Goal: Task Accomplishment & Management: Manage account settings

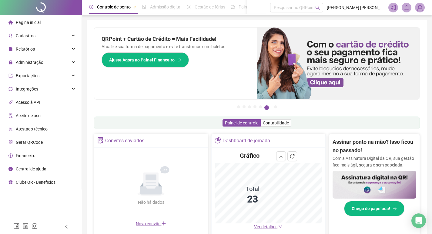
click at [270, 225] on span "Ver detalhes" at bounding box center [265, 226] width 23 height 5
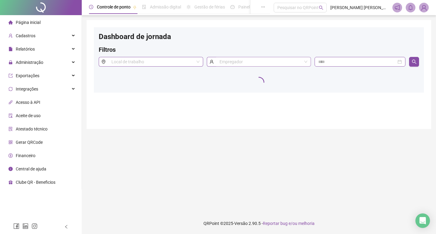
click at [257, 61] on input "search" at bounding box center [261, 61] width 83 height 9
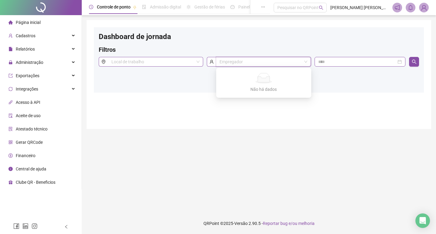
click at [253, 47] on div "Filtros" at bounding box center [259, 51] width 320 height 12
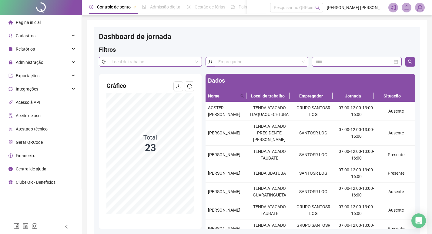
click at [252, 60] on input "search" at bounding box center [258, 61] width 81 height 9
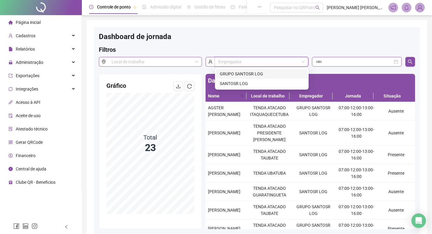
click at [254, 72] on div "GRUPO SANTOSR LOG" at bounding box center [262, 74] width 84 height 7
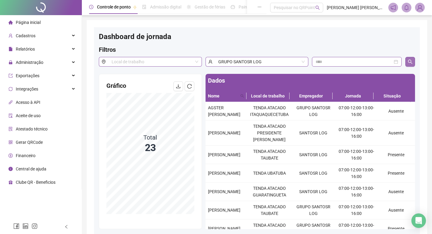
click at [411, 57] on button "button" at bounding box center [410, 62] width 10 height 10
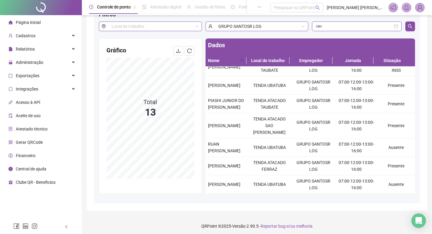
scroll to position [38, 0]
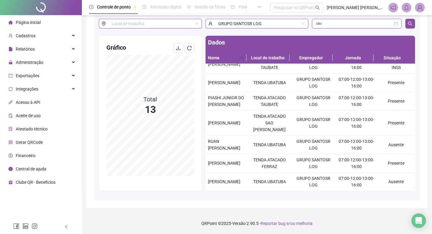
click at [27, 26] on div "Página inicial" at bounding box center [24, 22] width 32 height 12
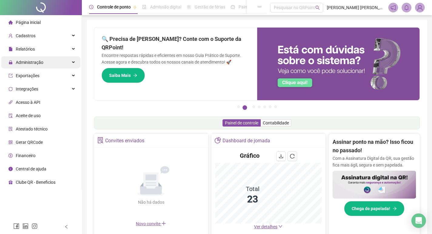
click at [52, 62] on div "Administração" at bounding box center [40, 62] width 79 height 12
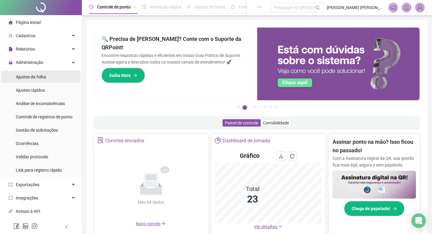
click at [37, 75] on span "Ajustes da folha" at bounding box center [31, 77] width 30 height 5
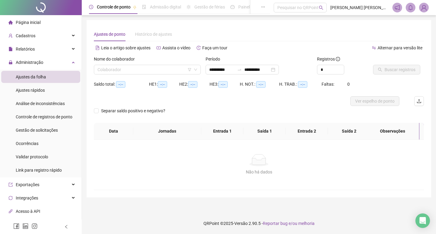
type input "**********"
click at [126, 72] on input "search" at bounding box center [145, 69] width 94 height 9
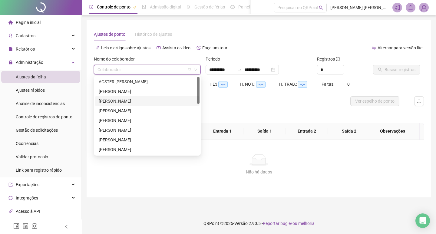
click at [129, 100] on div "[PERSON_NAME]" at bounding box center [147, 101] width 97 height 7
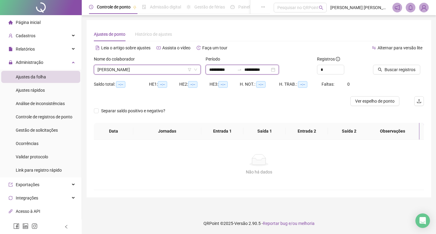
click at [217, 72] on input "**********" at bounding box center [221, 69] width 25 height 7
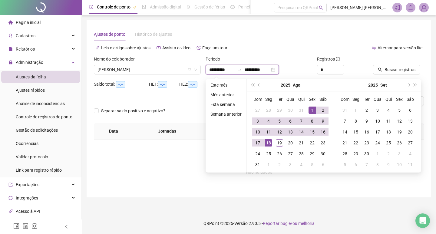
type input "**********"
click at [314, 110] on div "1" at bounding box center [312, 110] width 7 height 7
type input "**********"
click at [279, 145] on div "19" at bounding box center [279, 142] width 7 height 7
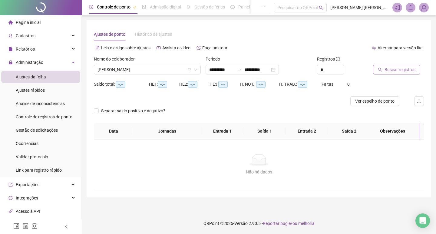
click at [387, 71] on span "Buscar registros" at bounding box center [400, 69] width 31 height 7
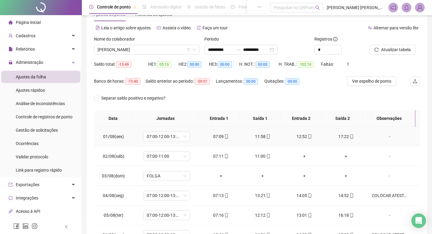
scroll to position [61, 0]
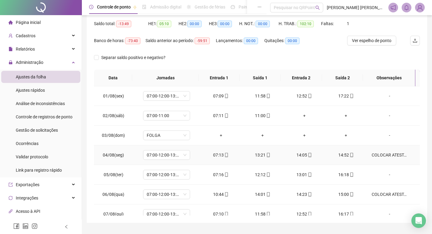
click at [367, 154] on td "COLOCAR ATESTADO DE HORAS" at bounding box center [392, 155] width 53 height 20
drag, startPoint x: 367, startPoint y: 154, endPoint x: 397, endPoint y: 154, distance: 30.0
click at [397, 154] on div "COLOCAR ATESTADO DE HORAS" at bounding box center [389, 155] width 36 height 7
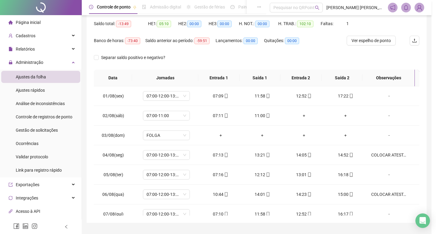
click at [393, 155] on div "Alterar no dia [DATE] Observações Desconsiderar intervalo pré-assinalado? Abona…" at bounding box center [218, 117] width 436 height 234
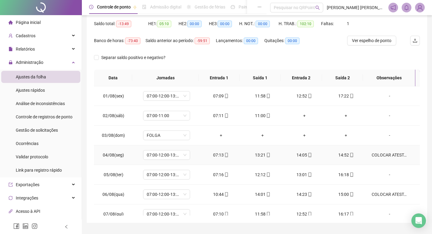
drag, startPoint x: 375, startPoint y: 154, endPoint x: 302, endPoint y: 116, distance: 82.4
click at [374, 154] on div "COLOCAR ATESTADO DE HORAS" at bounding box center [389, 155] width 36 height 7
type textarea "**********"
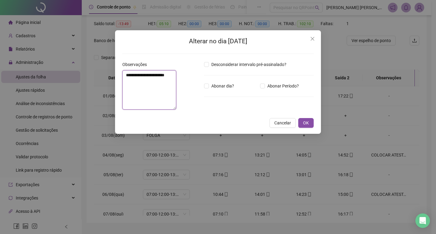
click at [165, 79] on textarea "**********" at bounding box center [149, 89] width 54 height 39
click at [164, 78] on textarea "**********" at bounding box center [149, 89] width 54 height 39
click at [164, 77] on textarea "**********" at bounding box center [149, 89] width 54 height 39
click at [312, 35] on button "Close" at bounding box center [313, 39] width 10 height 10
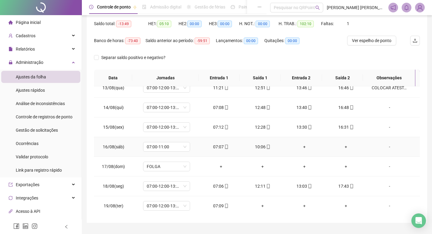
scroll to position [245, 0]
click at [384, 185] on div "-" at bounding box center [389, 186] width 36 height 7
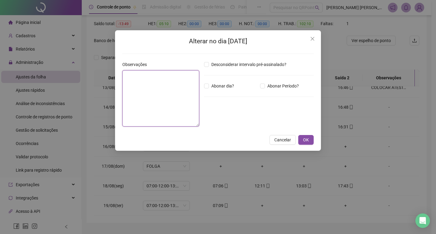
click at [169, 96] on textarea at bounding box center [160, 98] width 77 height 56
paste textarea "**********"
type textarea "**********"
click at [305, 139] on span "OK" at bounding box center [306, 140] width 6 height 7
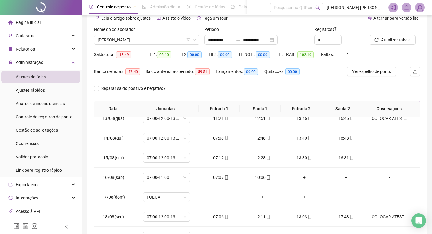
scroll to position [0, 0]
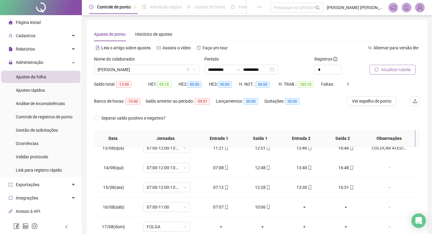
click at [381, 70] on span "Atualizar tabela" at bounding box center [396, 69] width 30 height 7
click at [136, 66] on span "[PERSON_NAME]" at bounding box center [147, 69] width 98 height 9
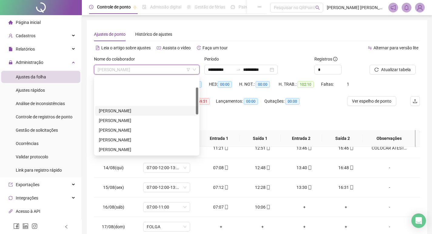
scroll to position [91, 0]
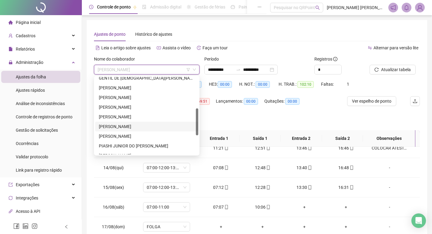
click at [129, 123] on div "[PERSON_NAME]" at bounding box center [146, 127] width 103 height 10
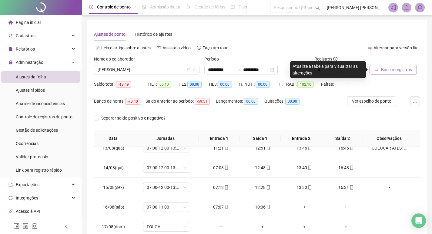
click at [384, 71] on span "Buscar registros" at bounding box center [396, 69] width 31 height 7
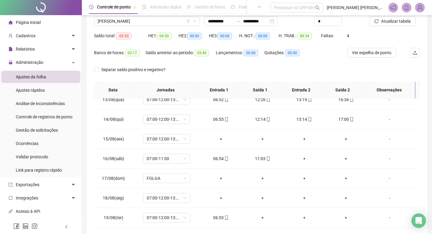
scroll to position [61, 0]
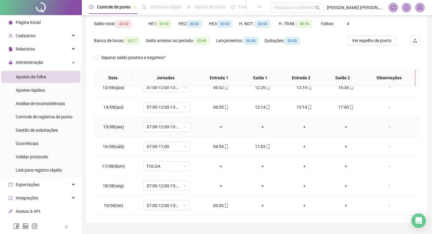
click at [219, 126] on div "+" at bounding box center [221, 127] width 32 height 7
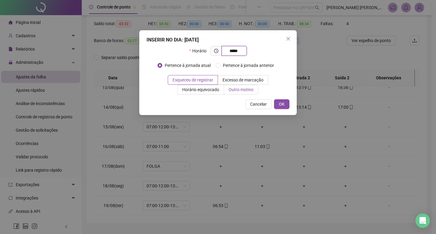
type input "*****"
click at [247, 90] on span "Outro motivo" at bounding box center [241, 89] width 25 height 5
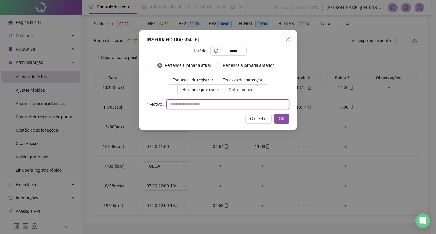
click at [230, 103] on input "text" at bounding box center [227, 104] width 123 height 10
type input "*"
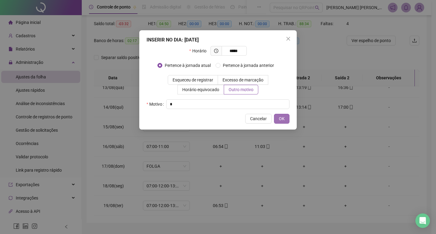
click at [283, 121] on span "OK" at bounding box center [282, 118] width 6 height 7
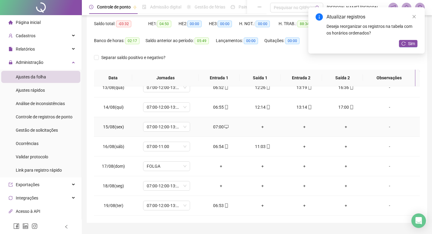
click at [261, 127] on div "+" at bounding box center [262, 127] width 32 height 7
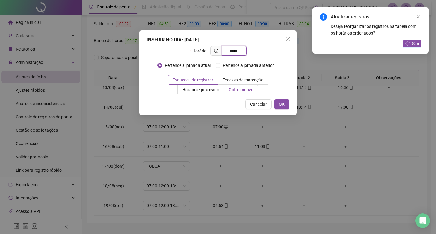
type input "*****"
click at [244, 91] on span "Outro motivo" at bounding box center [241, 89] width 25 height 5
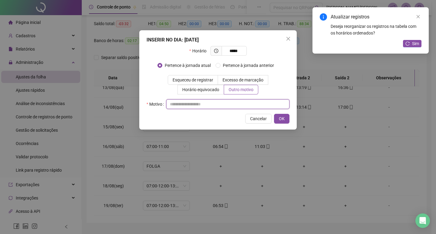
click at [247, 102] on input "text" at bounding box center [227, 104] width 123 height 10
type input "*"
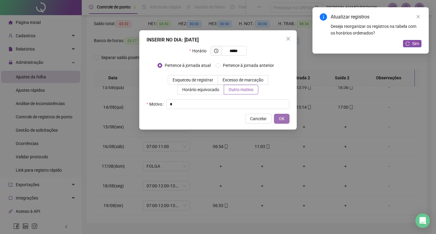
click at [283, 115] on button "OK" at bounding box center [281, 119] width 15 height 10
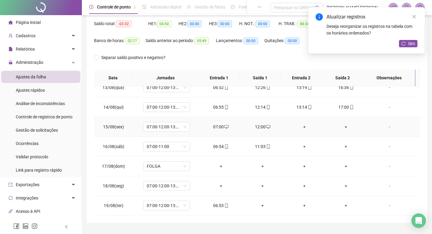
click at [300, 123] on td "+" at bounding box center [304, 127] width 42 height 20
click at [303, 128] on div "+" at bounding box center [304, 127] width 32 height 7
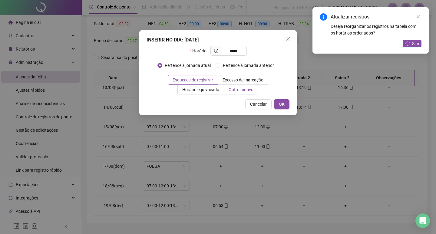
type input "*****"
click at [253, 92] on span "Outro motivo" at bounding box center [241, 89] width 25 height 5
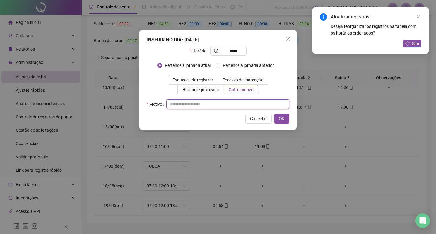
click at [254, 105] on input "text" at bounding box center [227, 104] width 123 height 10
type input "*"
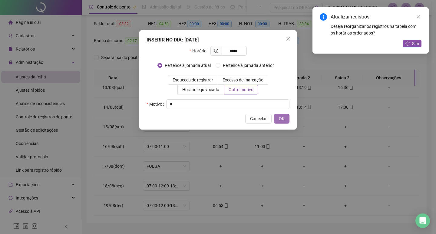
click at [282, 120] on span "OK" at bounding box center [282, 118] width 6 height 7
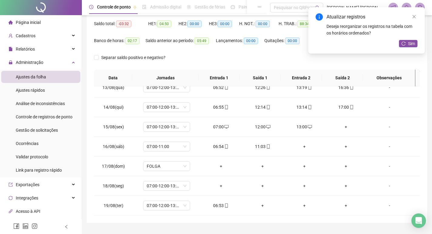
click at [339, 126] on div "+" at bounding box center [346, 127] width 32 height 7
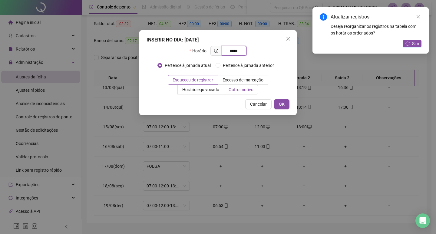
type input "*****"
click at [247, 94] on label "Outro motivo" at bounding box center [241, 90] width 34 height 10
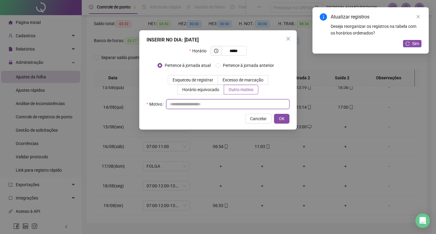
click at [243, 105] on input "text" at bounding box center [227, 104] width 123 height 10
type input "*"
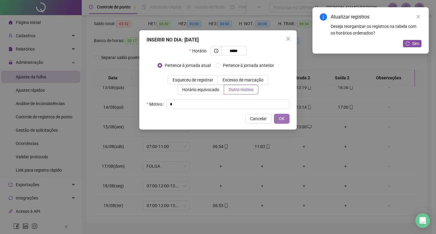
click at [285, 118] on button "OK" at bounding box center [281, 119] width 15 height 10
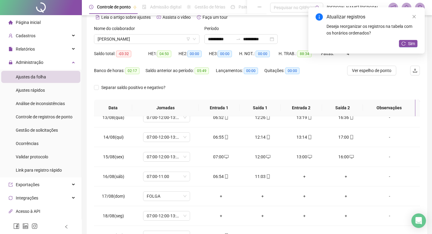
scroll to position [30, 0]
click at [402, 45] on icon "reload" at bounding box center [403, 43] width 4 height 4
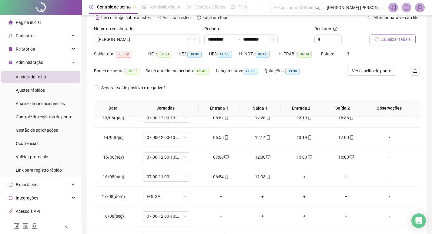
click at [402, 37] on span "Atualizar tabela" at bounding box center [396, 39] width 30 height 7
click at [147, 40] on span "[PERSON_NAME]" at bounding box center [147, 39] width 98 height 9
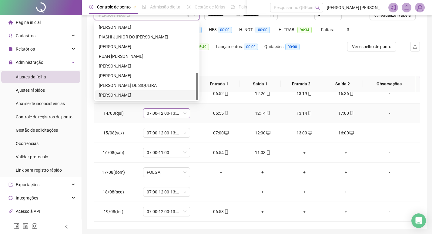
scroll to position [75, 0]
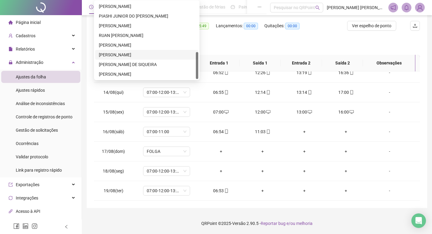
click at [147, 51] on div "[PERSON_NAME]" at bounding box center [146, 55] width 103 height 10
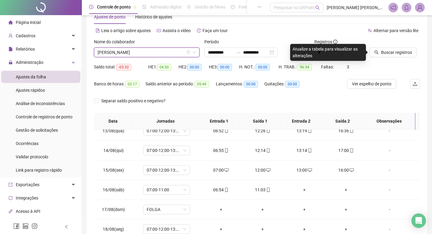
scroll to position [15, 0]
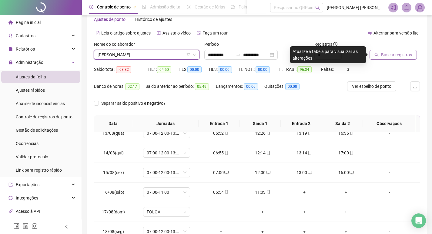
click at [397, 59] on button "Buscar registros" at bounding box center [392, 55] width 47 height 10
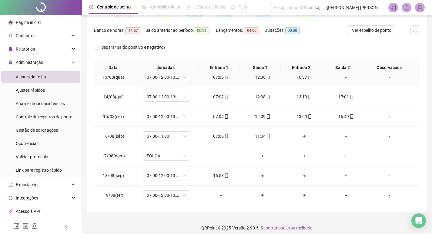
scroll to position [75, 0]
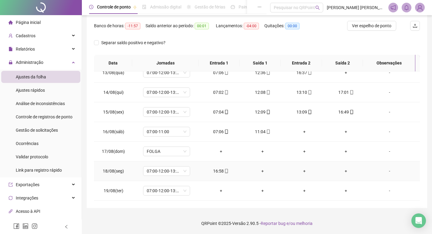
click at [262, 170] on div "+" at bounding box center [262, 171] width 32 height 7
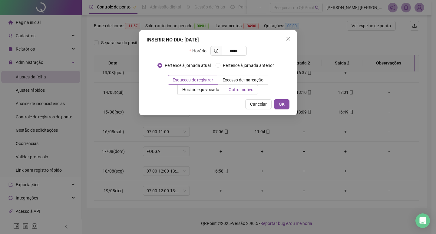
type input "*****"
click at [239, 86] on label "Outro motivo" at bounding box center [241, 90] width 34 height 10
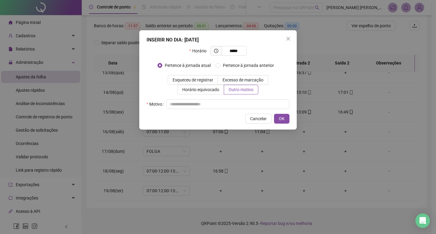
click at [244, 98] on div "Horário ***** Pertence à jornada atual [GEOGRAPHIC_DATA] à jornada anterior Esq…" at bounding box center [218, 77] width 143 height 63
click at [246, 103] on input "text" at bounding box center [227, 104] width 123 height 10
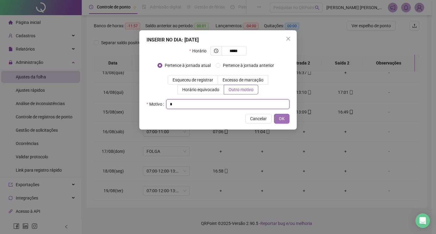
type input "*"
click at [284, 121] on span "OK" at bounding box center [282, 118] width 6 height 7
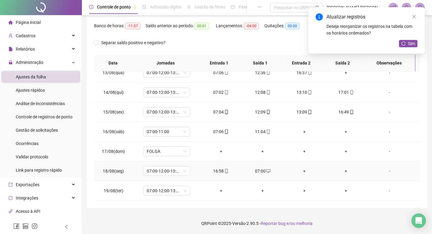
click at [301, 171] on div "+" at bounding box center [304, 171] width 32 height 7
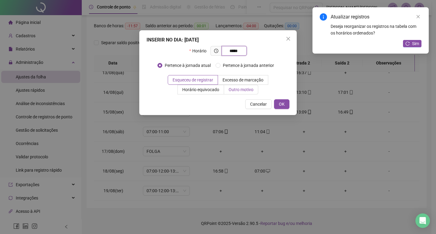
type input "*****"
click at [250, 91] on span "Outro motivo" at bounding box center [241, 89] width 25 height 5
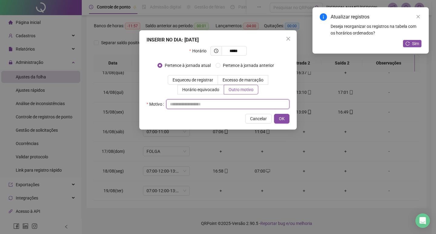
click at [243, 101] on input "text" at bounding box center [227, 104] width 123 height 10
click at [244, 105] on input "text" at bounding box center [227, 104] width 123 height 10
type input "*"
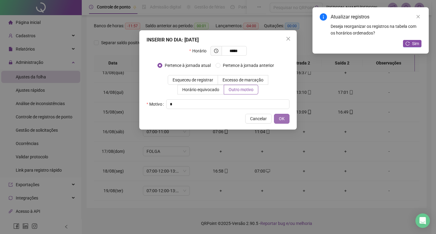
click at [287, 122] on button "OK" at bounding box center [281, 119] width 15 height 10
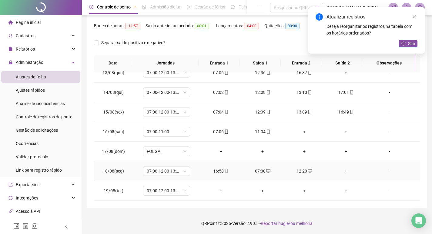
click at [343, 170] on div "+" at bounding box center [346, 171] width 32 height 7
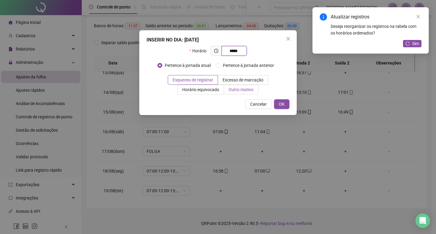
type input "*****"
click at [239, 89] on span "Outro motivo" at bounding box center [241, 89] width 25 height 5
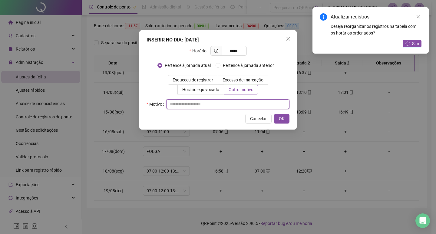
click at [248, 104] on input "text" at bounding box center [227, 104] width 123 height 10
type input "*"
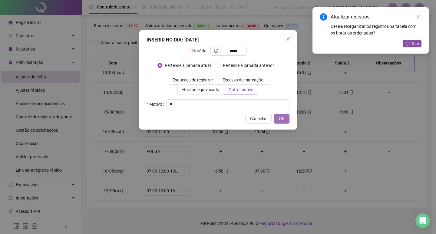
click at [283, 121] on span "OK" at bounding box center [282, 118] width 6 height 7
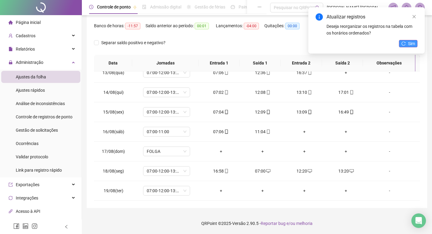
click at [404, 43] on icon "reload" at bounding box center [403, 43] width 4 height 4
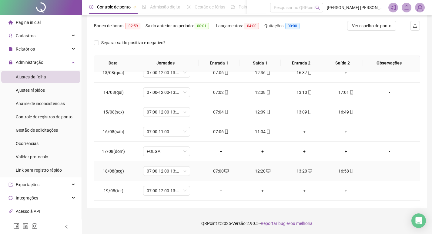
click at [338, 170] on div "16:58" at bounding box center [346, 171] width 32 height 7
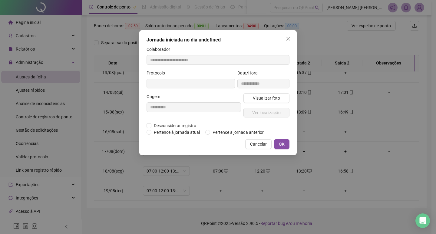
type input "**********"
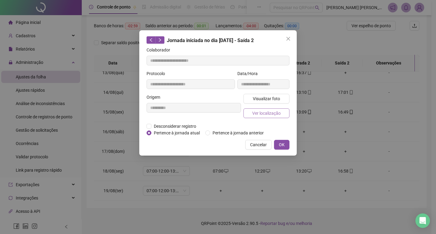
click at [259, 111] on span "Ver localização" at bounding box center [266, 113] width 28 height 7
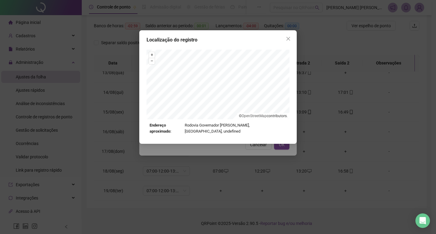
click at [221, 144] on div "Localização do registro + – ⇧ › © OpenStreetMap contributors. Endereço aproxima…" at bounding box center [218, 117] width 436 height 234
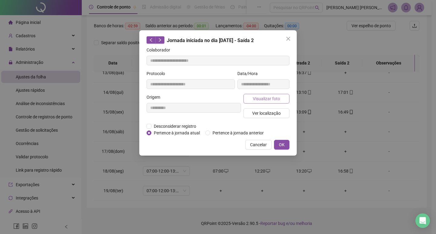
click at [267, 98] on span "Visualizar foto" at bounding box center [266, 98] width 27 height 7
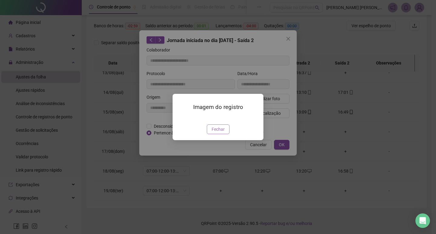
click at [220, 133] on span "Fechar" at bounding box center [218, 129] width 13 height 7
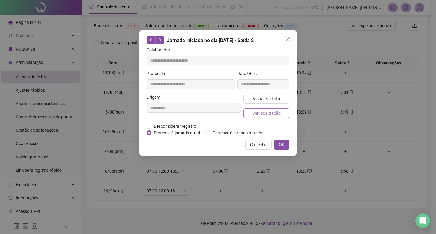
click at [270, 112] on span "Ver localização" at bounding box center [266, 113] width 28 height 7
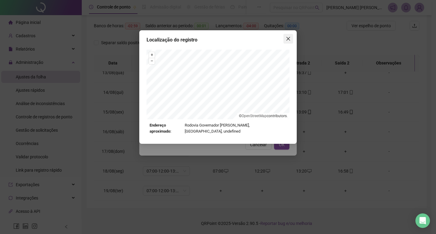
click at [287, 38] on icon "close" at bounding box center [288, 38] width 5 height 5
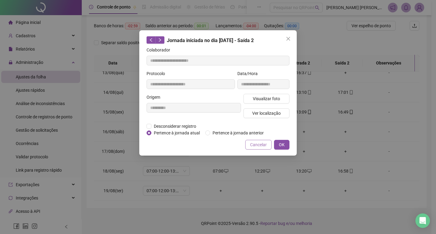
click at [259, 143] on span "Cancelar" at bounding box center [258, 144] width 17 height 7
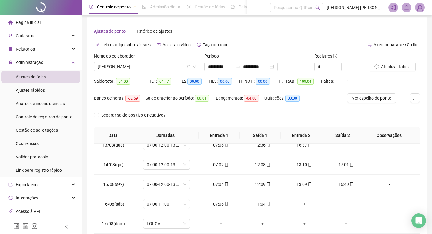
scroll to position [0, 0]
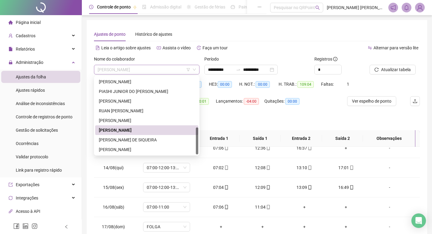
click at [162, 68] on span "[PERSON_NAME]" at bounding box center [147, 69] width 98 height 9
click at [129, 92] on div "PIASHI JUNIOR DO [PERSON_NAME]" at bounding box center [147, 91] width 96 height 7
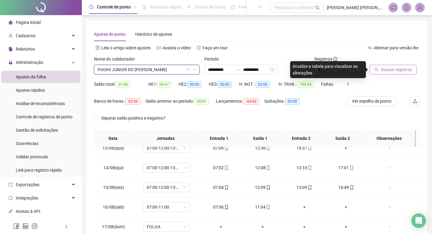
click at [384, 68] on span "Buscar registros" at bounding box center [396, 69] width 31 height 7
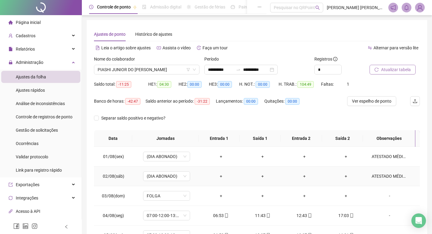
click at [380, 177] on div "ATESTADO MÉDICO DE 1 DIA" at bounding box center [389, 176] width 36 height 7
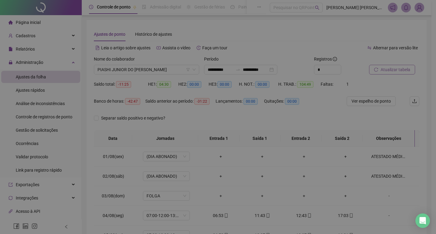
type textarea "**********"
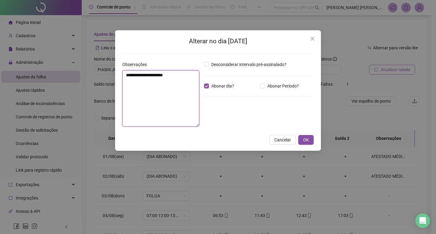
click at [157, 101] on textarea "**********" at bounding box center [160, 98] width 77 height 56
click at [309, 40] on span "Close" at bounding box center [313, 38] width 10 height 5
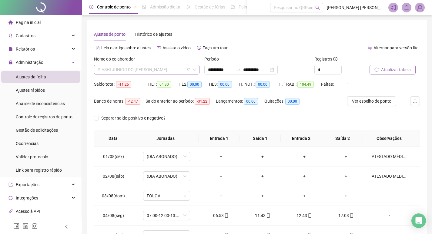
click at [150, 73] on span "PIASHI JUNIOR DO [PERSON_NAME]" at bounding box center [147, 69] width 98 height 9
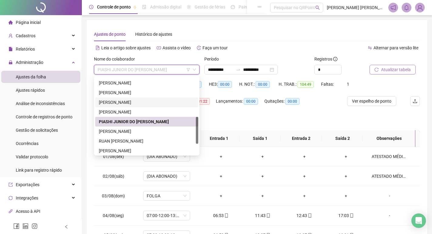
scroll to position [85, 0]
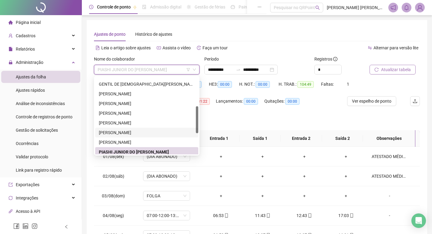
click at [151, 132] on div "[PERSON_NAME]" at bounding box center [147, 132] width 96 height 7
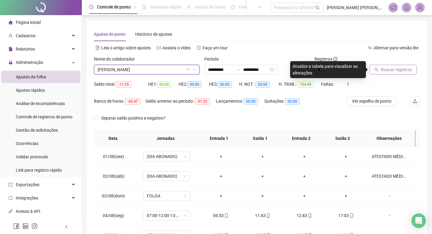
click at [391, 66] on span "Buscar registros" at bounding box center [396, 69] width 31 height 7
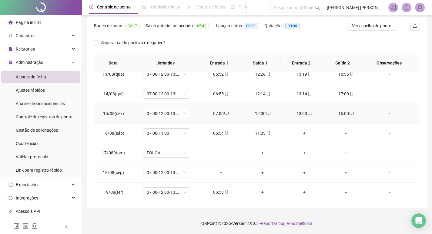
scroll to position [245, 0]
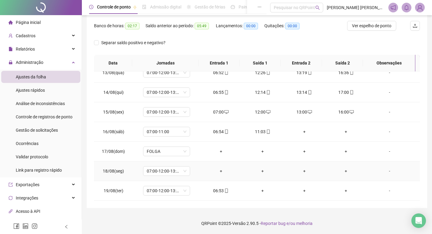
click at [382, 173] on div "-" at bounding box center [389, 171] width 36 height 7
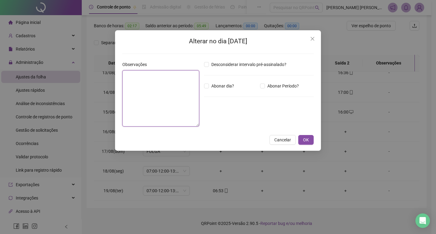
click at [179, 108] on textarea at bounding box center [160, 98] width 77 height 56
paste textarea "**********"
type textarea "**********"
click at [222, 87] on span "Abonar dia?" at bounding box center [223, 86] width 28 height 7
click at [301, 137] on button "OK" at bounding box center [305, 140] width 15 height 10
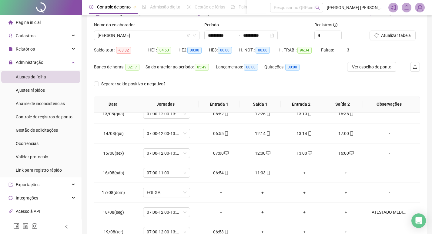
scroll to position [15, 0]
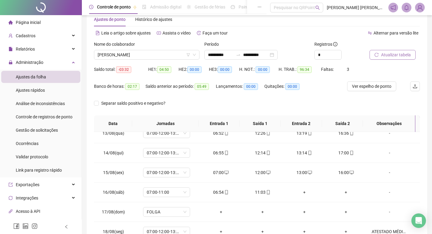
click at [379, 54] on button "Atualizar tabela" at bounding box center [392, 55] width 46 height 10
click at [132, 55] on span "[PERSON_NAME]" at bounding box center [147, 54] width 98 height 9
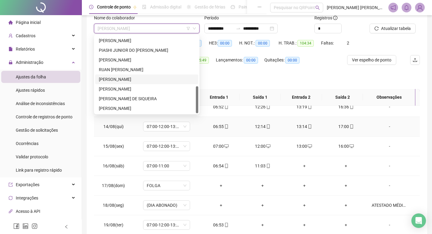
scroll to position [75, 0]
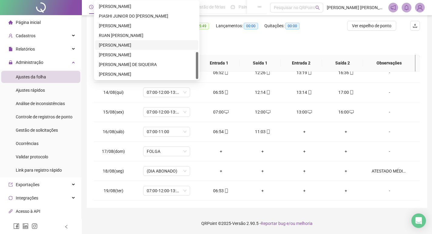
click at [131, 43] on div "[PERSON_NAME]" at bounding box center [147, 45] width 96 height 7
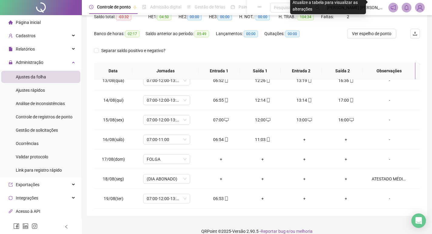
scroll to position [0, 0]
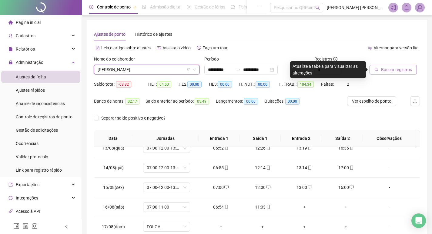
click at [381, 66] on button "Buscar registros" at bounding box center [392, 70] width 47 height 10
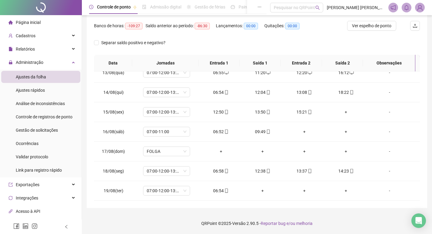
scroll to position [45, 0]
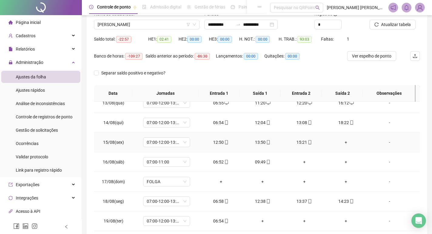
click at [343, 142] on div "+" at bounding box center [346, 142] width 32 height 7
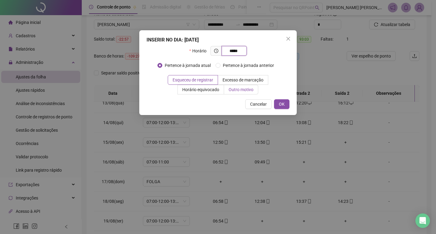
type input "*****"
drag, startPoint x: 237, startPoint y: 92, endPoint x: 239, endPoint y: 103, distance: 11.5
click at [236, 92] on span "Outro motivo" at bounding box center [241, 89] width 25 height 5
click at [244, 92] on span "Outro motivo" at bounding box center [241, 89] width 25 height 5
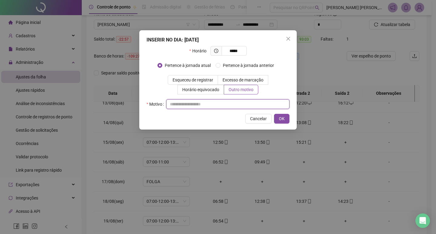
click at [244, 104] on input "text" at bounding box center [227, 104] width 123 height 10
type input "*"
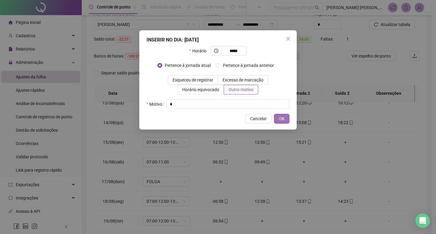
click at [283, 120] on span "OK" at bounding box center [282, 118] width 6 height 7
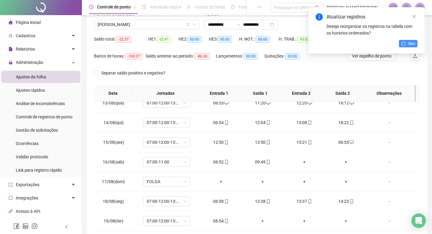
click at [406, 42] on button "Sim" at bounding box center [408, 43] width 18 height 7
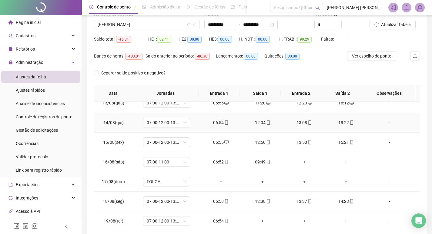
click at [340, 123] on div "18:22" at bounding box center [346, 122] width 32 height 7
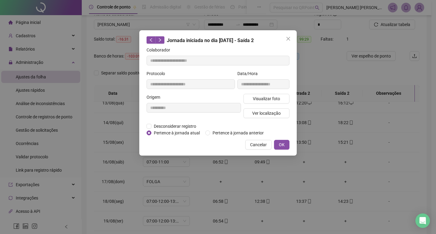
type input "**********"
click at [262, 110] on span "Ver localização" at bounding box center [266, 113] width 28 height 7
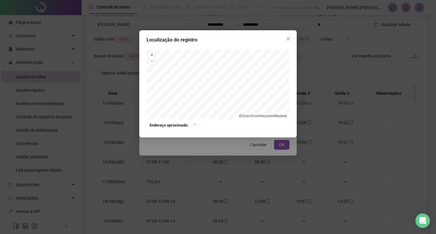
click at [245, 145] on div "Localização do registro + – ⇧ › © OpenStreetMap contributors. Endereço aproxima…" at bounding box center [218, 117] width 436 height 234
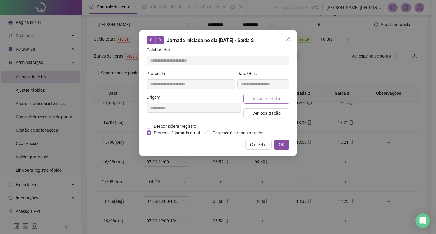
click at [262, 95] on span "Visualizar foto" at bounding box center [266, 98] width 27 height 7
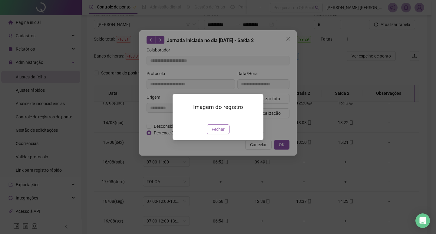
click at [222, 133] on span "Fechar" at bounding box center [218, 129] width 13 height 7
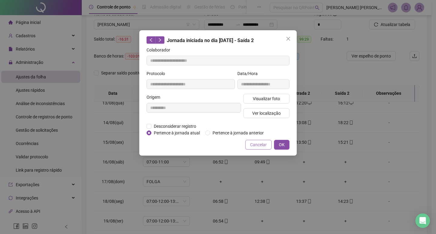
click at [255, 144] on span "Cancelar" at bounding box center [258, 144] width 17 height 7
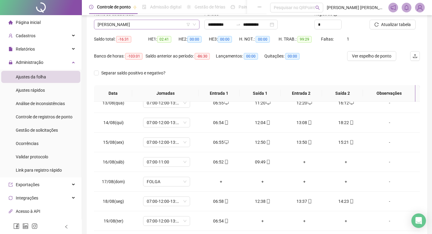
click at [163, 24] on span "[PERSON_NAME]" at bounding box center [147, 24] width 98 height 9
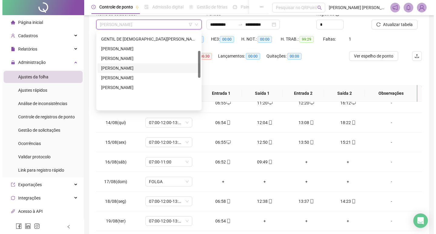
scroll to position [24, 0]
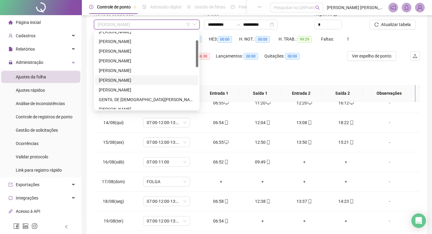
click at [131, 80] on div "[PERSON_NAME]" at bounding box center [147, 80] width 96 height 7
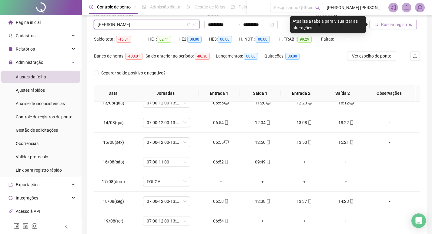
click at [396, 24] on span "Buscar registros" at bounding box center [396, 24] width 31 height 7
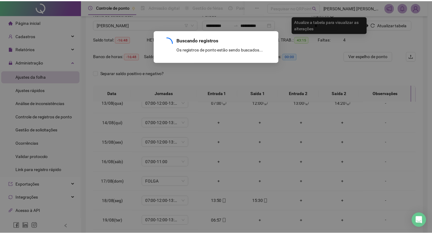
scroll to position [127, 0]
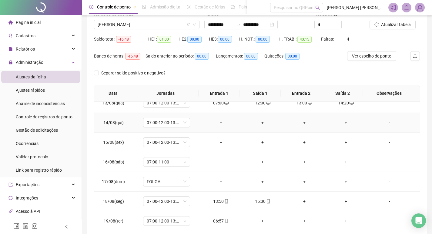
click at [220, 121] on div "+" at bounding box center [221, 122] width 32 height 7
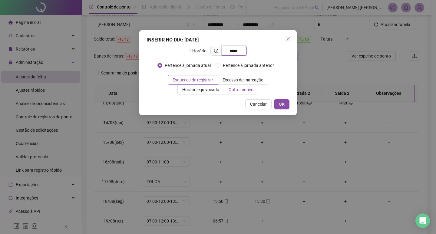
type input "*****"
click at [241, 91] on span "Outro motivo" at bounding box center [241, 89] width 25 height 5
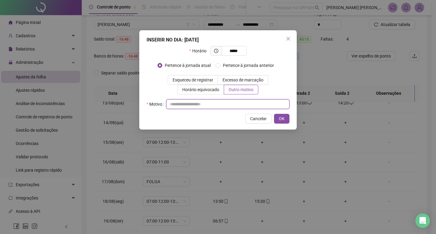
click at [243, 101] on input "text" at bounding box center [227, 104] width 123 height 10
type input "*"
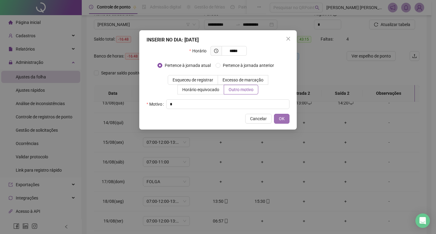
click at [280, 120] on span "OK" at bounding box center [282, 118] width 6 height 7
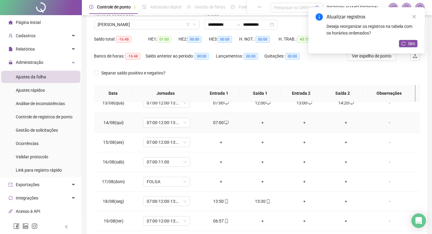
click at [262, 123] on div "+" at bounding box center [262, 122] width 32 height 7
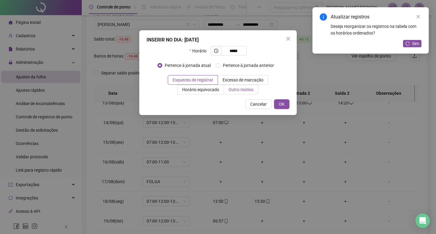
type input "*****"
click at [246, 90] on span "Outro motivo" at bounding box center [241, 89] width 25 height 5
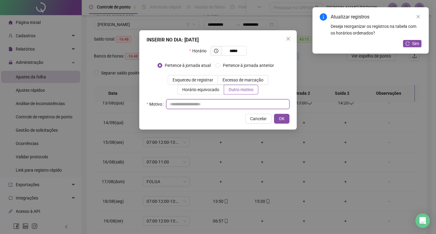
click at [248, 103] on input "text" at bounding box center [227, 104] width 123 height 10
type input "*"
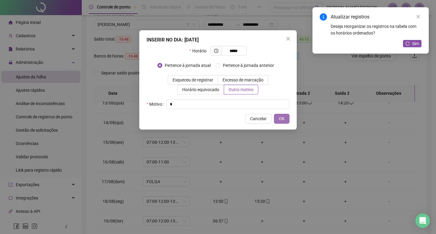
click at [282, 119] on span "OK" at bounding box center [282, 118] width 6 height 7
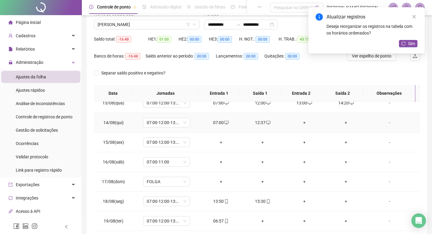
click at [301, 124] on div "+" at bounding box center [304, 122] width 32 height 7
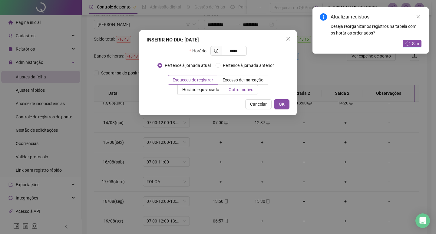
type input "*****"
click at [240, 90] on span "Outro motivo" at bounding box center [241, 89] width 25 height 5
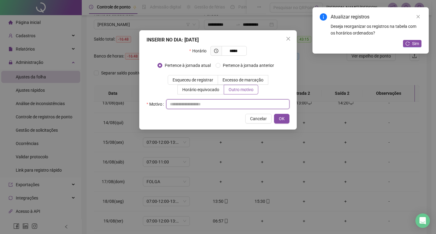
click at [245, 102] on input "text" at bounding box center [227, 104] width 123 height 10
type input "*"
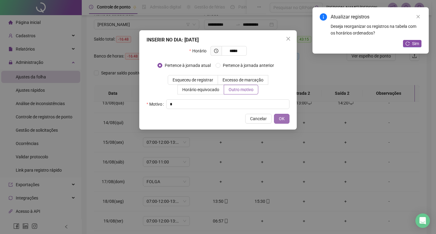
click at [286, 116] on button "OK" at bounding box center [281, 119] width 15 height 10
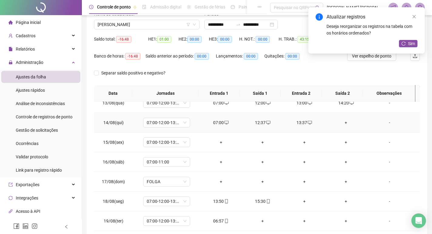
click at [342, 121] on div "+" at bounding box center [346, 122] width 32 height 7
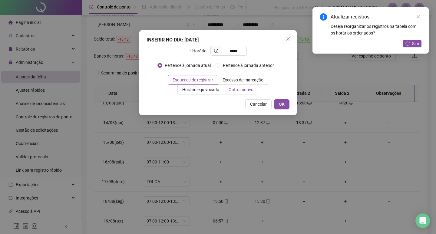
type input "*****"
click at [244, 94] on label "Outro motivo" at bounding box center [241, 90] width 34 height 10
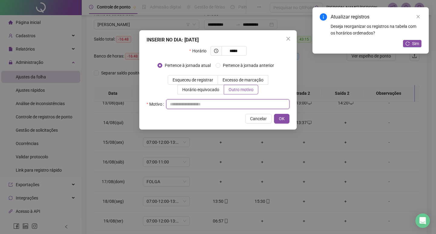
click at [251, 104] on input "text" at bounding box center [227, 104] width 123 height 10
type input "*"
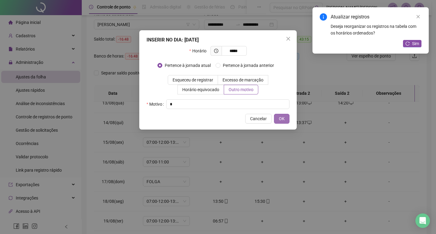
click at [284, 120] on span "OK" at bounding box center [282, 118] width 6 height 7
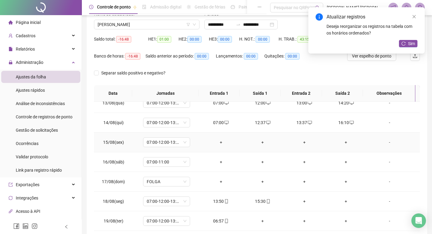
click at [218, 142] on div "+" at bounding box center [221, 142] width 32 height 7
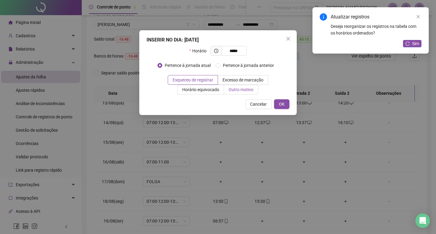
type input "*****"
click at [249, 91] on span "Outro motivo" at bounding box center [241, 89] width 25 height 5
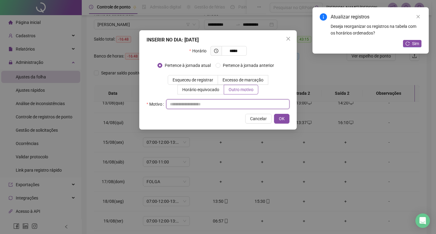
click at [247, 108] on input "text" at bounding box center [227, 104] width 123 height 10
type input "*"
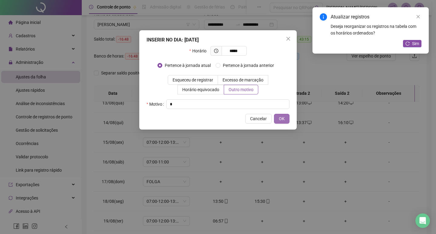
click at [281, 119] on span "OK" at bounding box center [282, 118] width 6 height 7
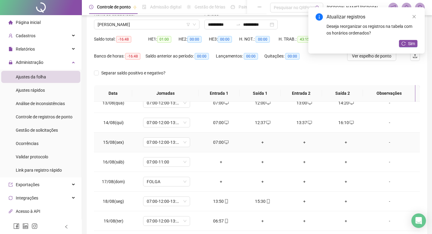
click at [260, 141] on div "+" at bounding box center [262, 142] width 32 height 7
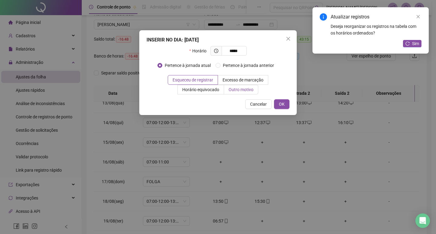
type input "*****"
click at [241, 88] on span "Outro motivo" at bounding box center [241, 89] width 25 height 5
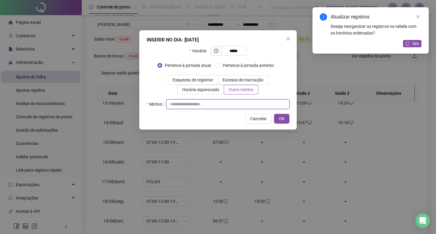
click at [241, 100] on input "text" at bounding box center [227, 104] width 123 height 10
click at [242, 107] on input "text" at bounding box center [227, 104] width 123 height 10
type input "*"
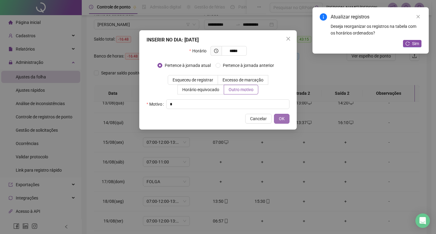
click at [282, 119] on span "OK" at bounding box center [282, 118] width 6 height 7
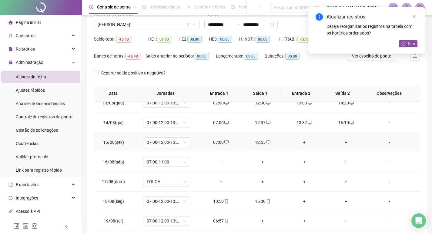
click at [300, 139] on td "+" at bounding box center [304, 143] width 42 height 20
click at [300, 140] on div "+" at bounding box center [304, 142] width 32 height 7
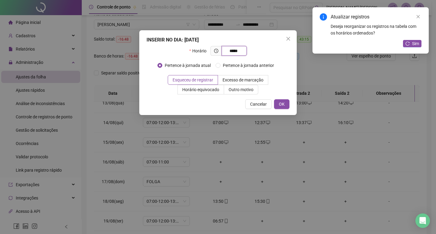
click at [232, 51] on input "*****" at bounding box center [233, 51] width 17 height 7
click at [229, 50] on input "****" at bounding box center [231, 51] width 12 height 7
type input "*****"
click at [241, 88] on span "Outro motivo" at bounding box center [241, 89] width 25 height 5
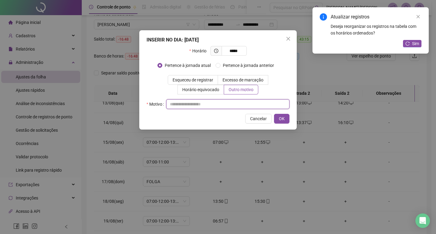
click at [245, 105] on input "text" at bounding box center [227, 104] width 123 height 10
type input "*"
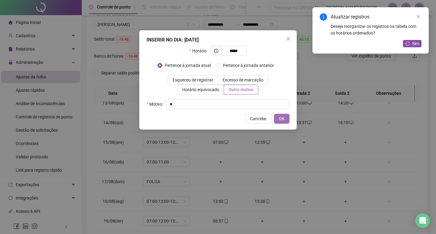
click at [279, 120] on span "OK" at bounding box center [282, 118] width 6 height 7
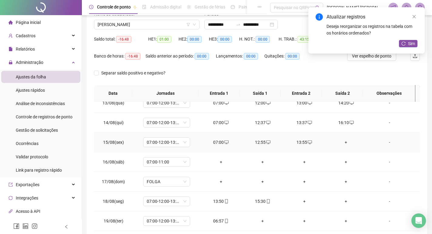
click at [341, 141] on div "+" at bounding box center [346, 142] width 32 height 7
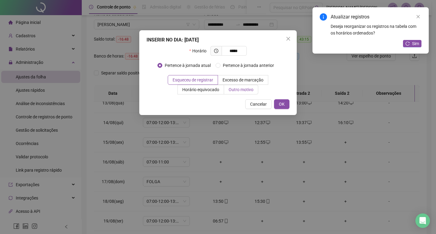
type input "*****"
click at [238, 91] on span "Outro motivo" at bounding box center [241, 89] width 25 height 5
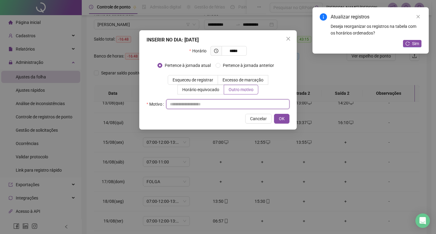
click at [239, 104] on input "text" at bounding box center [227, 104] width 123 height 10
type input "*"
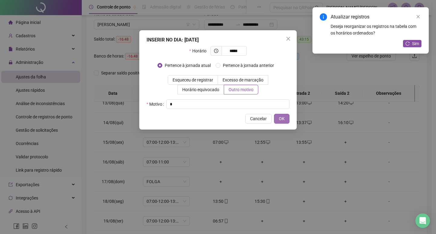
click at [279, 118] on span "OK" at bounding box center [282, 118] width 6 height 7
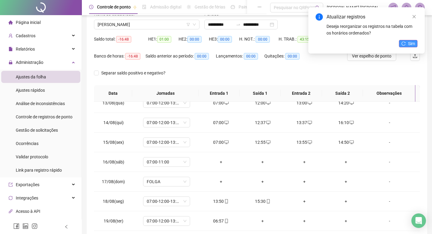
click at [403, 44] on icon "reload" at bounding box center [403, 43] width 4 height 4
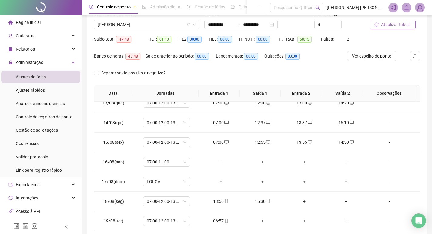
click at [397, 26] on span "Atualizar tabela" at bounding box center [396, 24] width 30 height 7
click at [133, 22] on span "[PERSON_NAME]" at bounding box center [147, 24] width 98 height 9
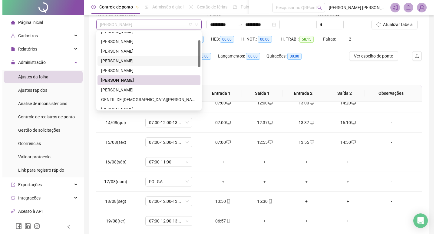
scroll to position [0, 0]
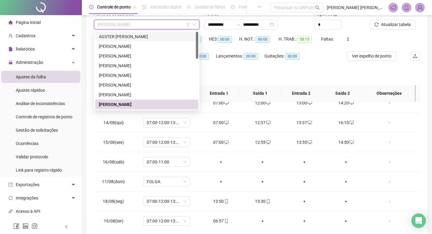
click at [156, 37] on div "AGSTER [PERSON_NAME]" at bounding box center [147, 36] width 96 height 7
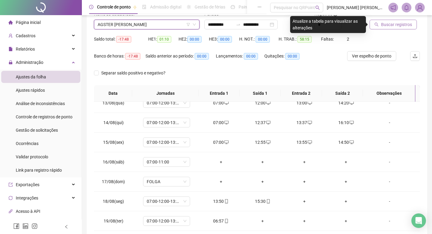
click at [398, 24] on span "Buscar registros" at bounding box center [396, 24] width 31 height 7
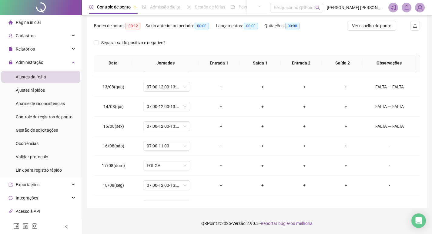
scroll to position [245, 0]
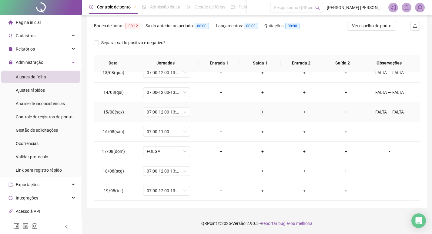
click at [382, 112] on div "FALTA --- FALTA" at bounding box center [389, 112] width 36 height 7
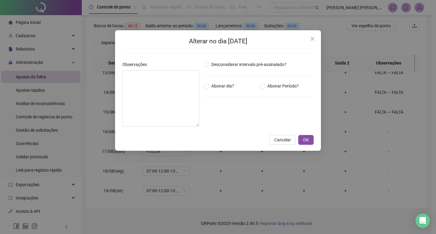
type textarea "**********"
click at [315, 41] on icon "close" at bounding box center [312, 38] width 5 height 5
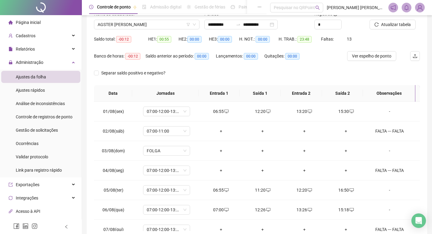
scroll to position [0, 0]
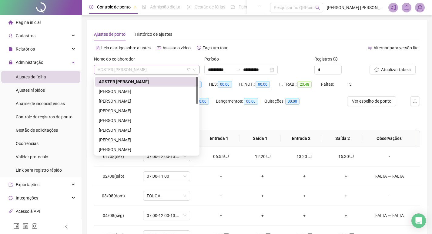
click at [156, 70] on span "AGSTER [PERSON_NAME]" at bounding box center [147, 69] width 98 height 9
drag, startPoint x: 151, startPoint y: 90, endPoint x: 204, endPoint y: 84, distance: 53.4
click at [151, 90] on div "[PERSON_NAME]" at bounding box center [147, 91] width 96 height 7
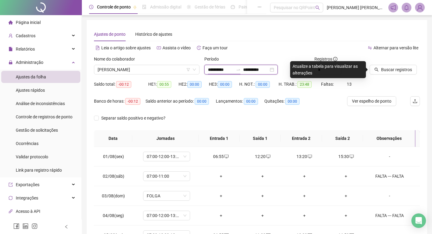
click at [217, 69] on input "**********" at bounding box center [220, 69] width 25 height 7
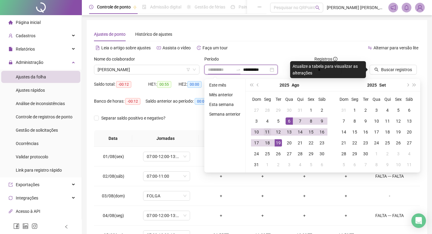
type input "**********"
click at [264, 133] on div "11" at bounding box center [266, 131] width 7 height 7
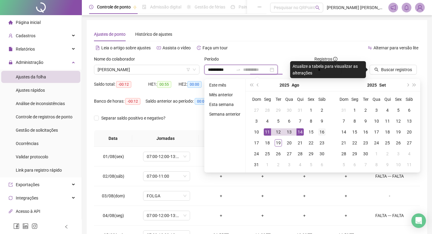
type input "**********"
click at [321, 133] on div "16" at bounding box center [321, 131] width 7 height 7
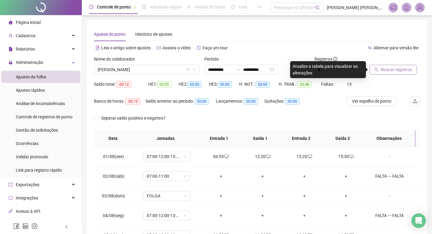
click at [380, 70] on button "Buscar registros" at bounding box center [392, 70] width 47 height 10
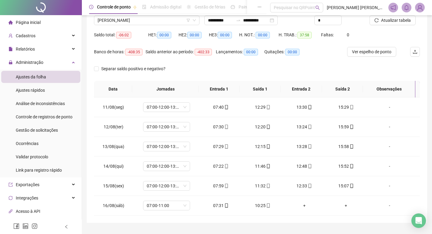
scroll to position [46, 0]
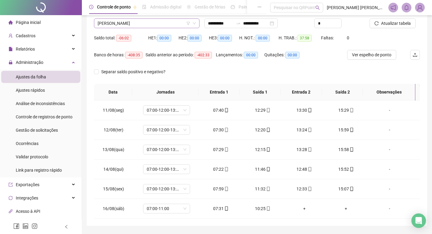
click at [145, 21] on span "[PERSON_NAME]" at bounding box center [147, 23] width 98 height 9
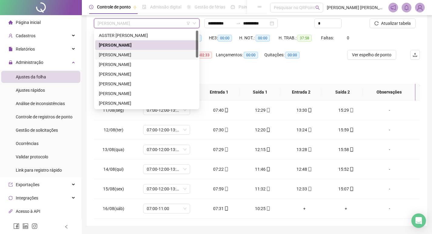
click at [151, 52] on div "[PERSON_NAME]" at bounding box center [147, 54] width 96 height 7
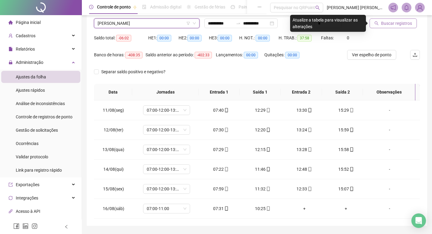
click at [394, 20] on button "Buscar registros" at bounding box center [392, 23] width 47 height 10
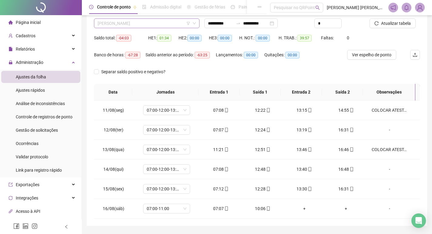
click at [156, 23] on span "[PERSON_NAME]" at bounding box center [147, 23] width 98 height 9
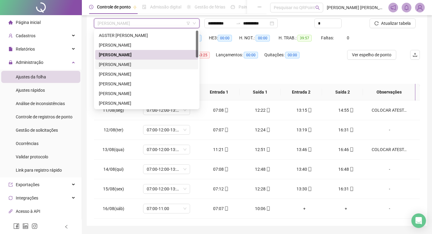
click at [158, 65] on div "[PERSON_NAME]" at bounding box center [147, 64] width 96 height 7
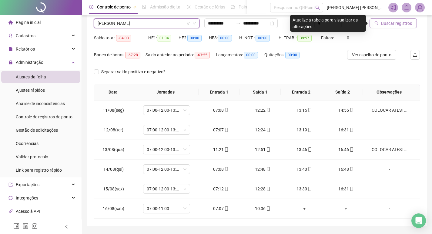
click at [383, 23] on span "Buscar registros" at bounding box center [396, 23] width 31 height 7
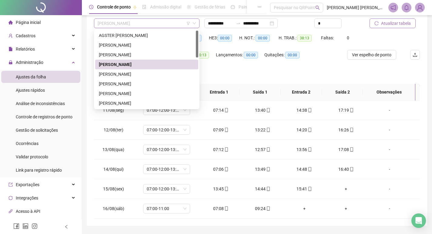
click at [159, 25] on span "[PERSON_NAME]" at bounding box center [147, 23] width 98 height 9
click at [161, 75] on div "[PERSON_NAME]" at bounding box center [147, 74] width 96 height 7
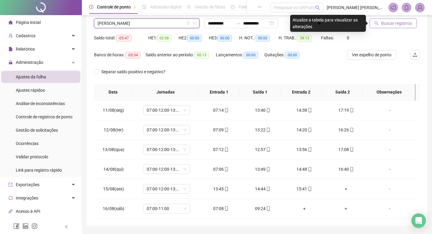
click at [165, 22] on span "[PERSON_NAME]" at bounding box center [147, 23] width 98 height 9
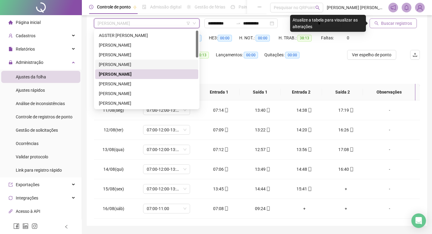
click at [153, 67] on div "[PERSON_NAME]" at bounding box center [147, 64] width 96 height 7
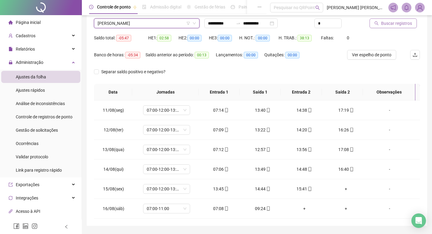
click at [391, 18] on button "Buscar registros" at bounding box center [392, 23] width 47 height 10
drag, startPoint x: 162, startPoint y: 27, endPoint x: 162, endPoint y: 32, distance: 5.5
click at [162, 26] on span "[PERSON_NAME]" at bounding box center [147, 23] width 98 height 9
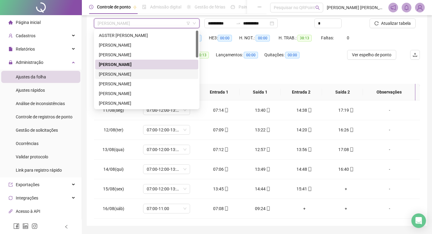
click at [160, 74] on div "[PERSON_NAME]" at bounding box center [147, 74] width 96 height 7
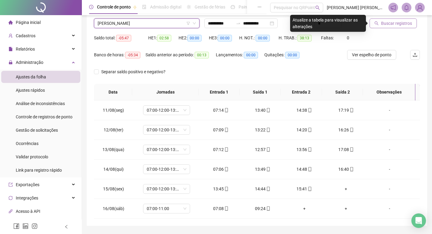
click at [394, 22] on span "Buscar registros" at bounding box center [396, 23] width 31 height 7
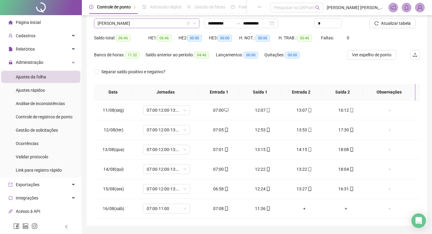
click at [167, 23] on span "[PERSON_NAME]" at bounding box center [147, 23] width 98 height 9
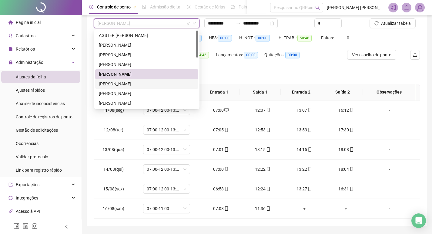
click at [174, 81] on div "[PERSON_NAME]" at bounding box center [147, 84] width 96 height 7
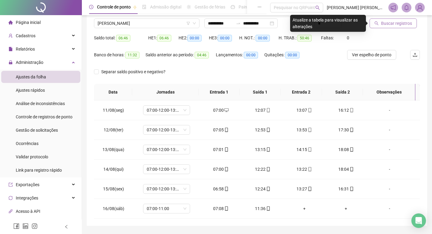
click at [399, 25] on span "Buscar registros" at bounding box center [396, 23] width 31 height 7
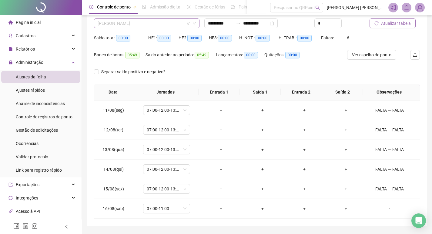
click at [174, 22] on span "[PERSON_NAME]" at bounding box center [147, 23] width 98 height 9
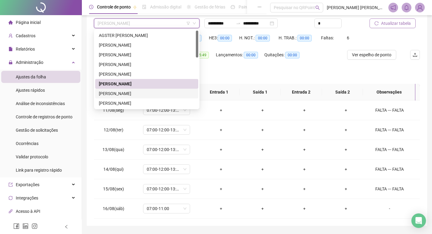
click at [160, 92] on div "[PERSON_NAME]" at bounding box center [147, 93] width 96 height 7
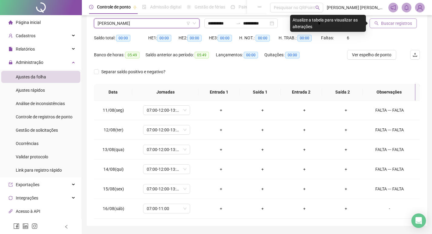
click at [400, 25] on span "Buscar registros" at bounding box center [396, 23] width 31 height 7
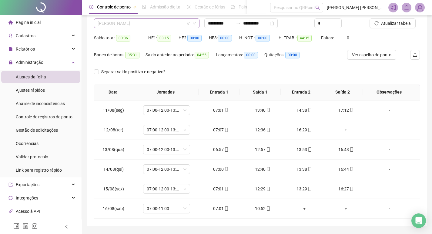
click at [134, 24] on span "[PERSON_NAME]" at bounding box center [147, 23] width 98 height 9
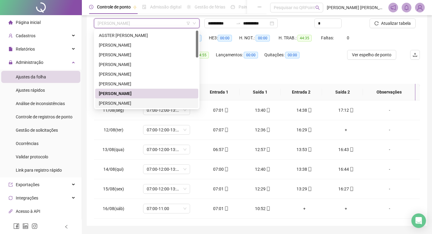
click at [145, 101] on div "[PERSON_NAME]" at bounding box center [147, 103] width 96 height 7
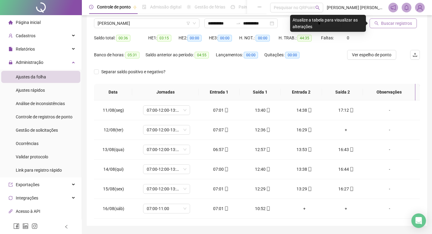
click at [388, 23] on span "Buscar registros" at bounding box center [396, 23] width 31 height 7
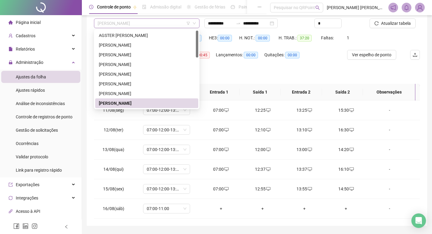
click at [150, 26] on span "[PERSON_NAME]" at bounding box center [147, 23] width 98 height 9
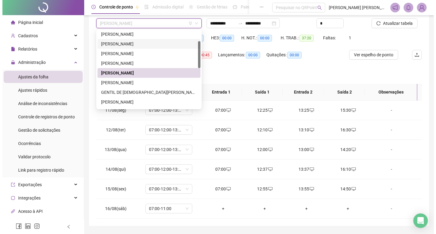
scroll to position [61, 0]
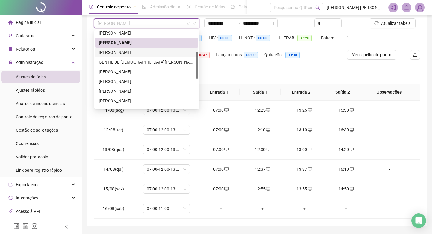
click at [150, 50] on div "[PERSON_NAME]" at bounding box center [147, 52] width 96 height 7
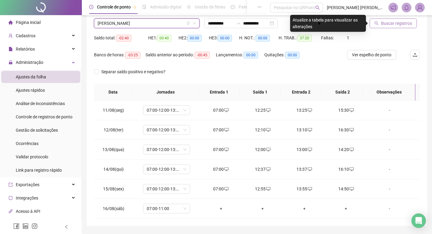
click at [379, 27] on button "Buscar registros" at bounding box center [392, 23] width 47 height 10
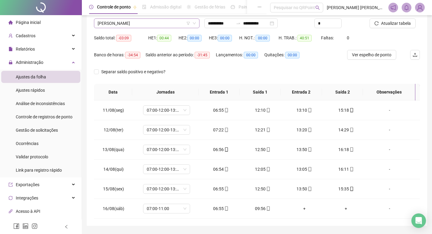
click at [163, 25] on span "[PERSON_NAME]" at bounding box center [147, 23] width 98 height 9
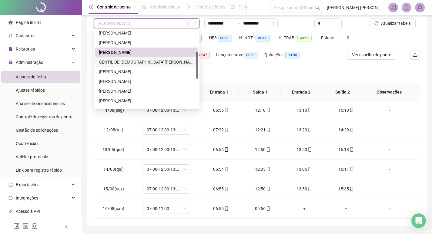
click at [159, 60] on div "GENTIL DE [DEMOGRAPHIC_DATA][PERSON_NAME]" at bounding box center [147, 62] width 96 height 7
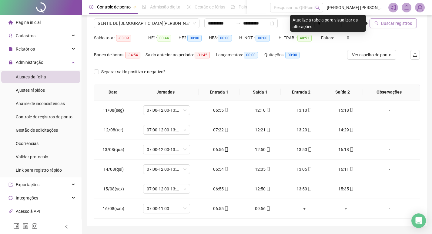
click at [395, 26] on span "Buscar registros" at bounding box center [396, 23] width 31 height 7
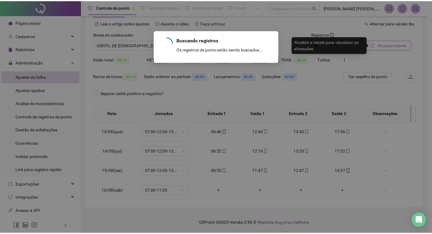
scroll to position [25, 0]
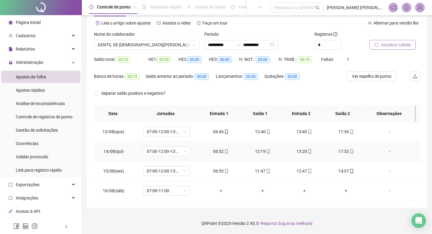
click at [221, 154] on div "06:52" at bounding box center [221, 151] width 32 height 7
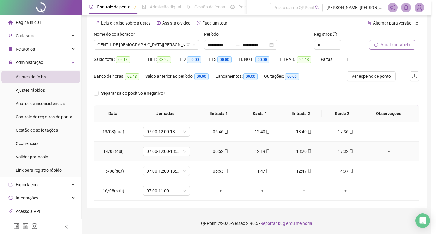
type input "**********"
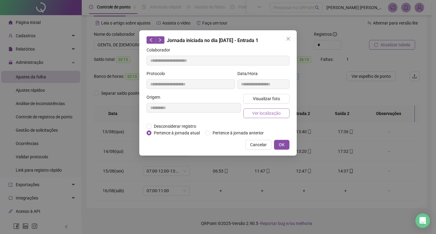
click at [277, 113] on span "Ver localização" at bounding box center [266, 113] width 28 height 7
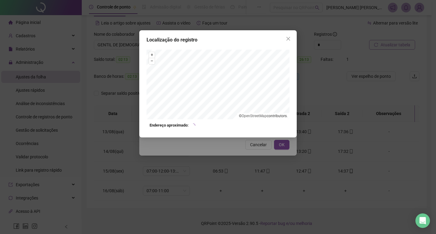
click at [240, 146] on div "Localização do registro + – ⇧ › © OpenStreetMap contributors. Endereço aproxima…" at bounding box center [218, 117] width 436 height 234
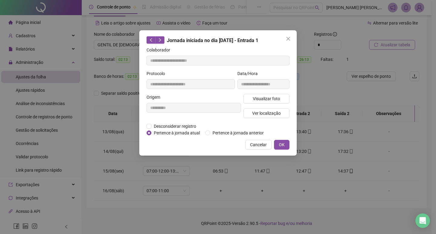
click at [256, 146] on span "Cancelar" at bounding box center [258, 144] width 17 height 7
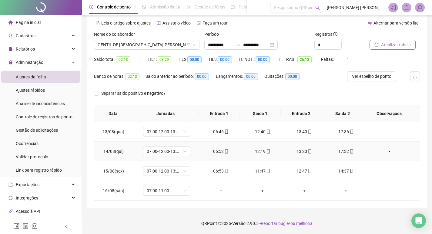
click at [349, 150] on span "mobile" at bounding box center [351, 151] width 5 height 4
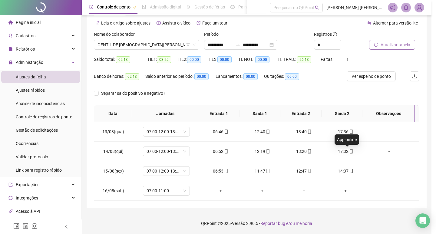
type input "**********"
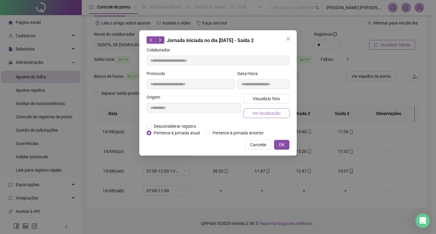
click at [269, 114] on span "Ver localização" at bounding box center [266, 113] width 28 height 7
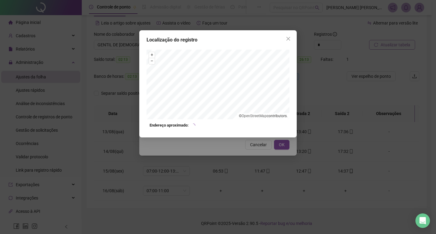
click at [232, 145] on div "Localização do registro + – ⇧ › © OpenStreetMap contributors. Endereço aproxima…" at bounding box center [218, 117] width 436 height 234
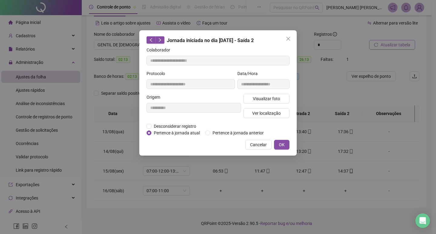
click at [255, 145] on div "Localização do registro Endereço aproximado: [GEOGRAPHIC_DATA][PERSON_NAME], [G…" at bounding box center [218, 117] width 436 height 234
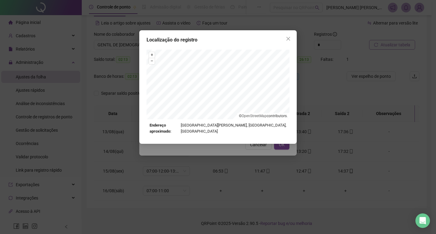
click at [255, 145] on div "Localização do registro + – ⇧ › © OpenStreetMap contributors. Endereço aproxima…" at bounding box center [218, 117] width 436 height 234
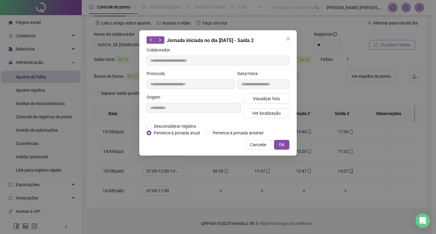
click at [255, 145] on span "Cancelar" at bounding box center [258, 144] width 17 height 7
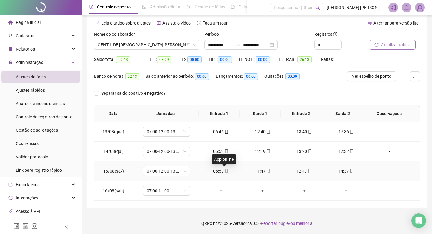
click at [224, 174] on div "06:53" at bounding box center [221, 171] width 32 height 7
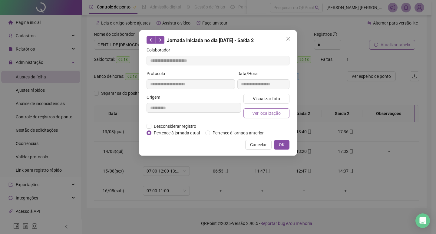
click at [260, 113] on span "Ver localização" at bounding box center [266, 113] width 28 height 7
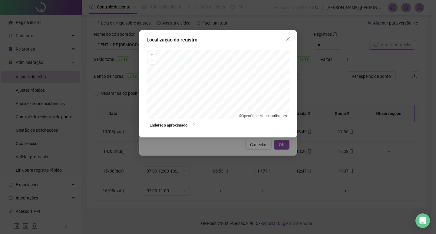
type input "**********"
click at [231, 148] on div "Localização do registro + – ⇧ › © OpenStreetMap contributors. Endereço aproxima…" at bounding box center [218, 117] width 436 height 234
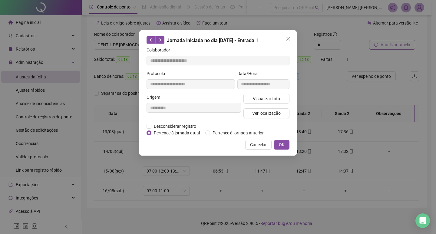
click at [256, 147] on span "Cancelar" at bounding box center [258, 144] width 17 height 7
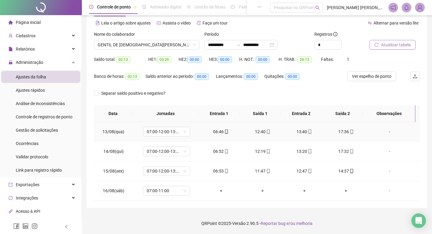
click at [224, 131] on icon "mobile" at bounding box center [226, 132] width 4 height 4
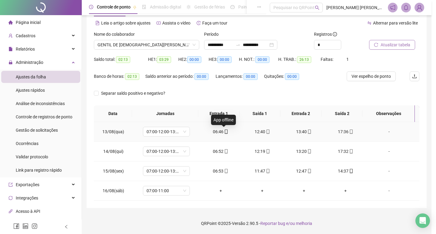
type input "**********"
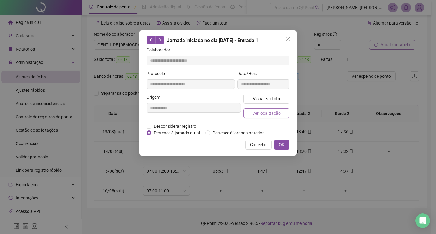
click at [267, 114] on span "Ver localização" at bounding box center [266, 113] width 28 height 7
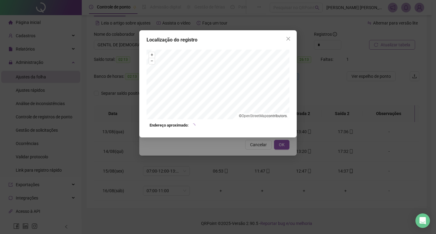
drag, startPoint x: 228, startPoint y: 148, endPoint x: 256, endPoint y: 147, distance: 27.6
click at [229, 148] on div "Localização do registro + – ⇧ › © OpenStreetMap contributors. Endereço aproxima…" at bounding box center [218, 117] width 436 height 234
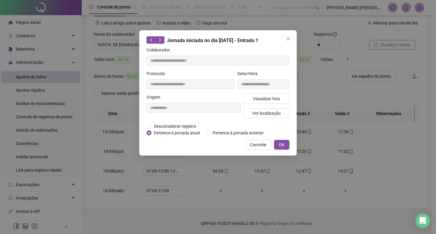
click at [256, 147] on span "Cancelar" at bounding box center [258, 144] width 17 height 7
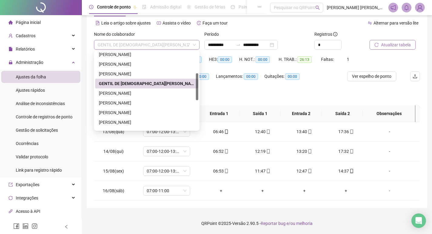
click at [168, 44] on span "GENTIL DE [DEMOGRAPHIC_DATA][PERSON_NAME]" at bounding box center [147, 44] width 98 height 9
click at [156, 92] on div "[PERSON_NAME]" at bounding box center [147, 93] width 96 height 7
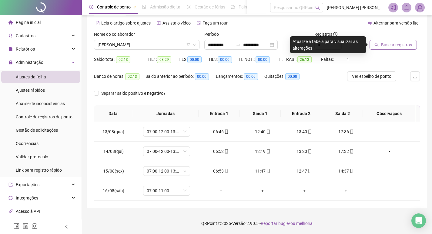
click at [388, 45] on span "Buscar registros" at bounding box center [396, 44] width 31 height 7
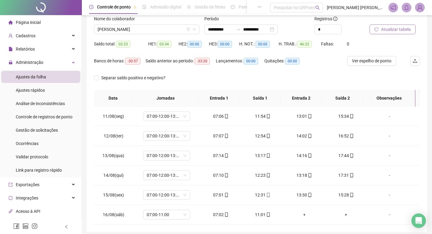
scroll to position [41, 0]
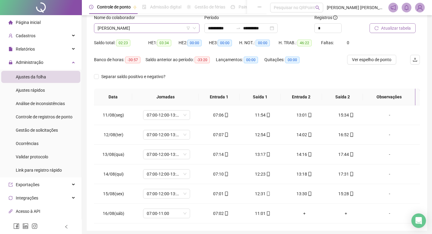
click at [153, 29] on span "[PERSON_NAME]" at bounding box center [147, 28] width 98 height 9
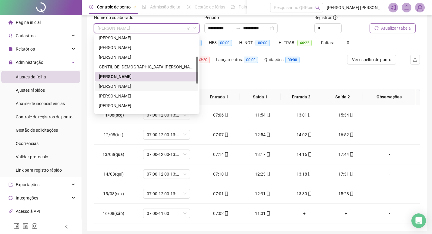
click at [161, 87] on div "[PERSON_NAME]" at bounding box center [147, 86] width 96 height 7
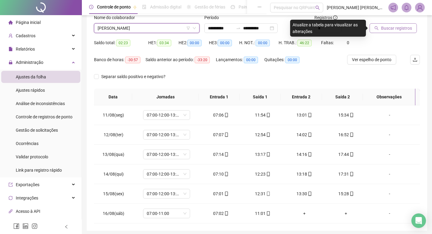
drag, startPoint x: 392, startPoint y: 21, endPoint x: 387, endPoint y: 28, distance: 8.5
click at [392, 22] on div at bounding box center [386, 18] width 35 height 9
click at [387, 28] on span "Buscar registros" at bounding box center [396, 28] width 31 height 7
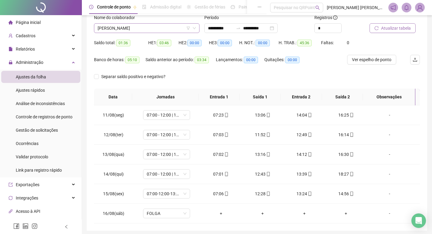
click at [164, 29] on span "[PERSON_NAME]" at bounding box center [147, 28] width 98 height 9
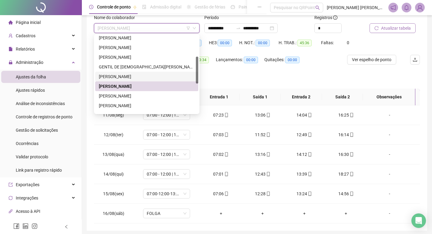
drag, startPoint x: 146, startPoint y: 75, endPoint x: 161, endPoint y: 73, distance: 14.9
click at [145, 75] on div "[PERSON_NAME]" at bounding box center [147, 76] width 96 height 7
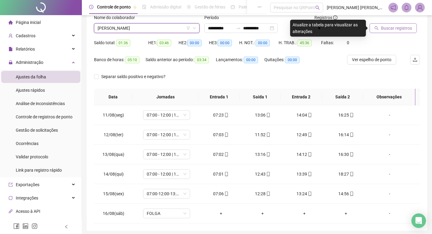
click at [392, 27] on span "Buscar registros" at bounding box center [396, 28] width 31 height 7
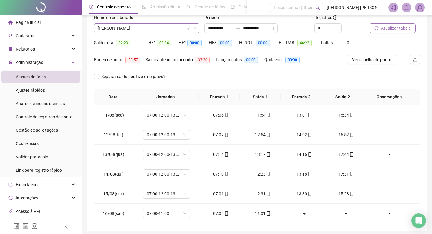
click at [170, 26] on span "[PERSON_NAME]" at bounding box center [147, 28] width 98 height 9
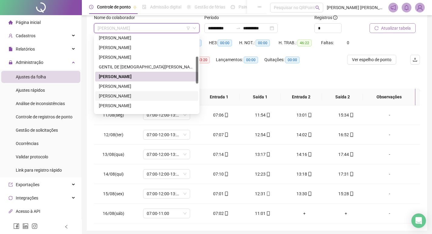
click at [143, 95] on div "[PERSON_NAME]" at bounding box center [147, 96] width 96 height 7
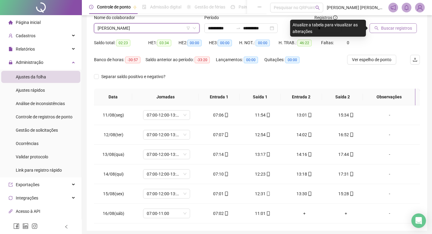
click at [401, 29] on span "Buscar registros" at bounding box center [396, 28] width 31 height 7
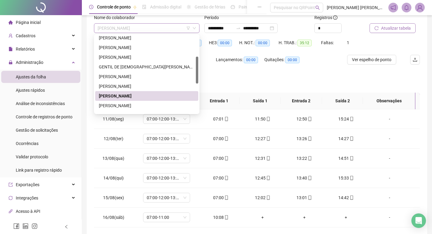
click at [164, 31] on span "[PERSON_NAME]" at bounding box center [147, 28] width 98 height 9
drag, startPoint x: 146, startPoint y: 107, endPoint x: 149, endPoint y: 100, distance: 7.9
click at [146, 106] on div "[PERSON_NAME]" at bounding box center [147, 105] width 96 height 7
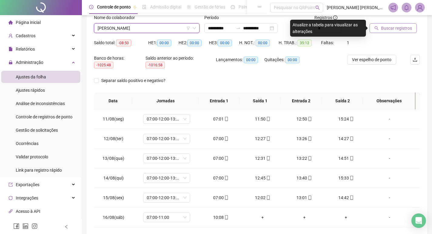
click at [392, 24] on button "Buscar registros" at bounding box center [392, 28] width 47 height 10
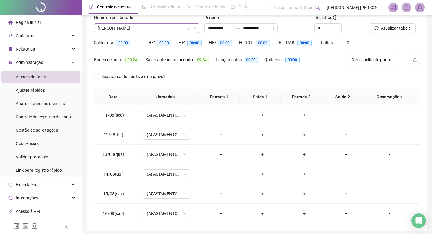
click at [151, 32] on span "[PERSON_NAME]" at bounding box center [147, 28] width 98 height 9
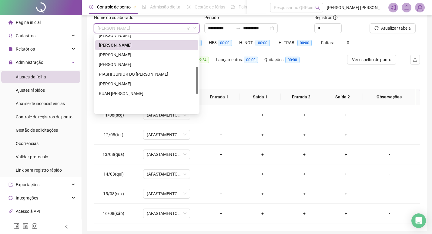
scroll to position [121, 0]
click at [163, 55] on div "[PERSON_NAME]" at bounding box center [147, 54] width 96 height 7
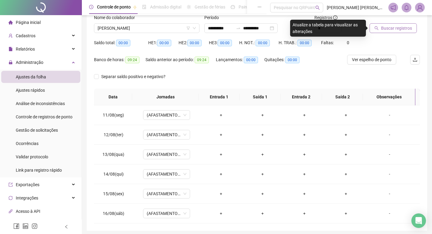
click at [389, 31] on button "Buscar registros" at bounding box center [392, 28] width 47 height 10
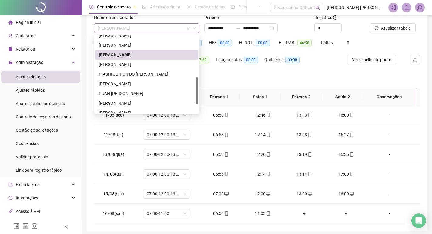
click at [151, 26] on span "[PERSON_NAME]" at bounding box center [147, 28] width 98 height 9
click at [158, 65] on div "[PERSON_NAME]" at bounding box center [147, 64] width 96 height 7
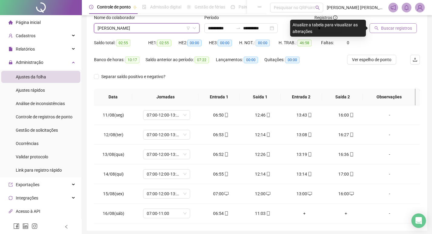
click at [385, 29] on span "Buscar registros" at bounding box center [396, 28] width 31 height 7
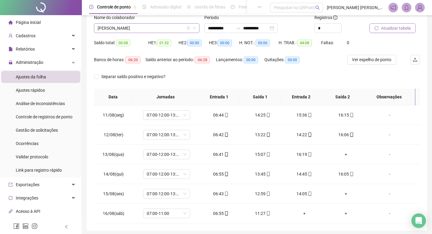
click at [172, 27] on span "[PERSON_NAME]" at bounding box center [147, 28] width 98 height 9
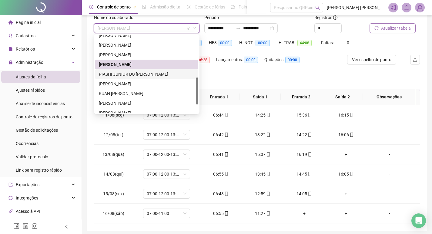
click at [149, 72] on div "PIASHI JUNIOR DO [PERSON_NAME]" at bounding box center [147, 74] width 96 height 7
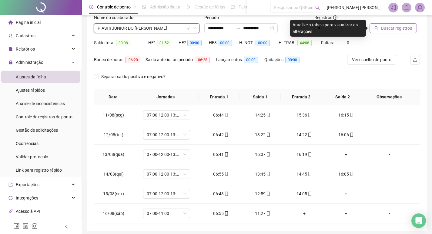
click at [392, 26] on span "Buscar registros" at bounding box center [396, 28] width 31 height 7
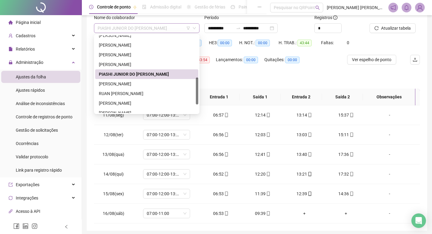
click at [135, 26] on span "PIASHI JUNIOR DO [PERSON_NAME]" at bounding box center [147, 28] width 98 height 9
click at [147, 85] on div "[PERSON_NAME]" at bounding box center [147, 84] width 96 height 7
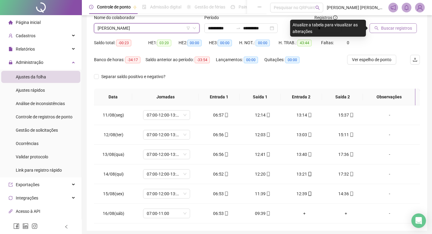
click at [391, 28] on span "Buscar registros" at bounding box center [396, 28] width 31 height 7
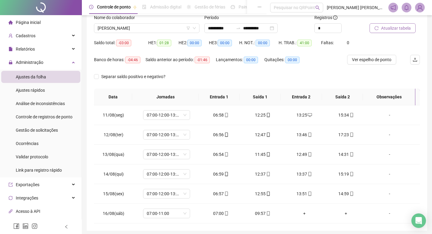
click at [155, 33] on div "Nome do colaborador [PERSON_NAME]" at bounding box center [146, 26] width 110 height 24
click at [155, 26] on span "[PERSON_NAME]" at bounding box center [147, 28] width 98 height 9
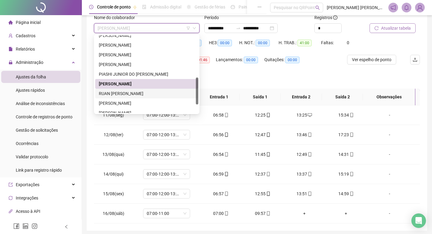
click at [143, 91] on div "RUAN [PERSON_NAME]" at bounding box center [147, 93] width 96 height 7
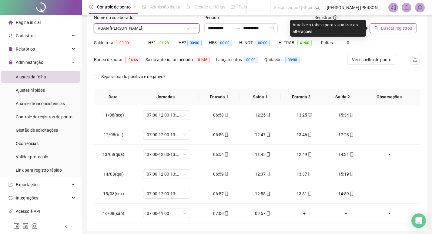
click at [380, 26] on button "Buscar registros" at bounding box center [392, 28] width 47 height 10
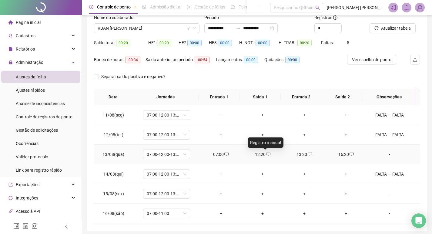
click at [266, 155] on icon "desktop" at bounding box center [268, 154] width 4 height 4
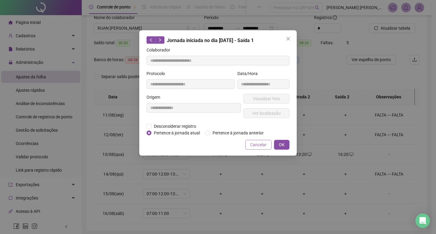
click at [267, 144] on button "Cancelar" at bounding box center [258, 145] width 26 height 10
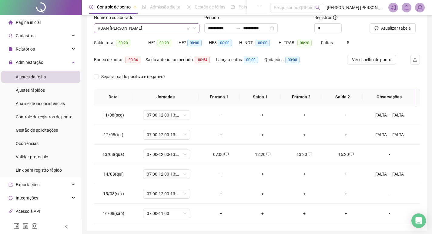
click at [149, 29] on span "RUAN [PERSON_NAME]" at bounding box center [147, 28] width 98 height 9
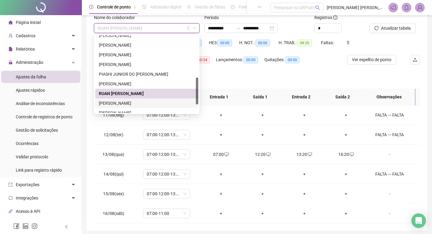
click at [156, 104] on div "[PERSON_NAME]" at bounding box center [147, 103] width 96 height 7
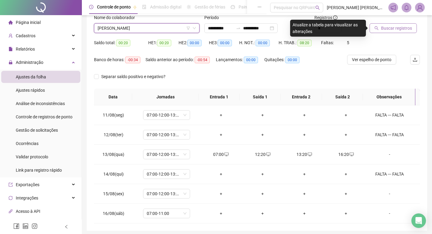
click at [381, 30] on span "Buscar registros" at bounding box center [396, 28] width 31 height 7
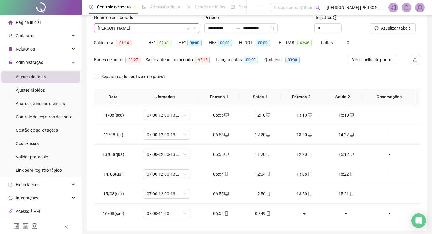
click at [137, 33] on div "[PERSON_NAME]" at bounding box center [146, 28] width 105 height 10
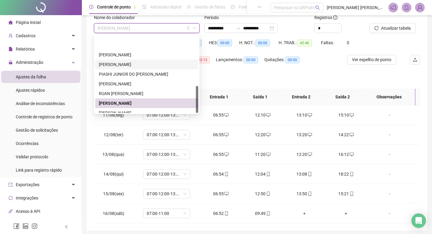
scroll to position [145, 0]
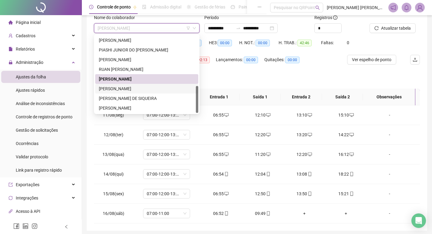
click at [158, 87] on div "[PERSON_NAME]" at bounding box center [147, 88] width 96 height 7
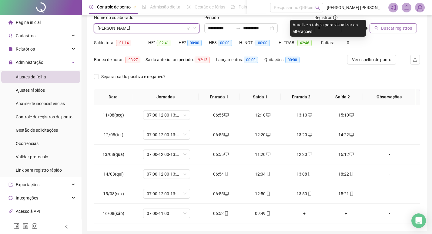
click at [379, 31] on button "Buscar registros" at bounding box center [392, 28] width 47 height 10
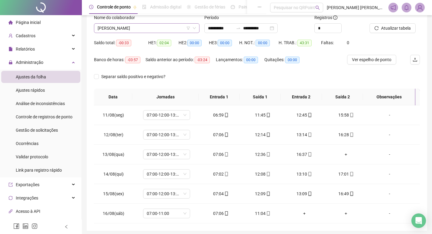
click at [169, 26] on span "[PERSON_NAME]" at bounding box center [147, 28] width 98 height 9
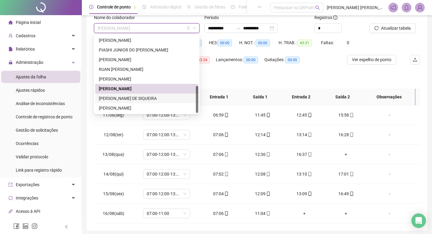
click at [165, 100] on div "[PERSON_NAME] DE SIQUEIRA" at bounding box center [147, 98] width 96 height 7
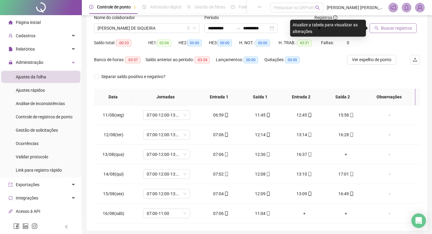
click at [393, 28] on span "Buscar registros" at bounding box center [396, 28] width 31 height 7
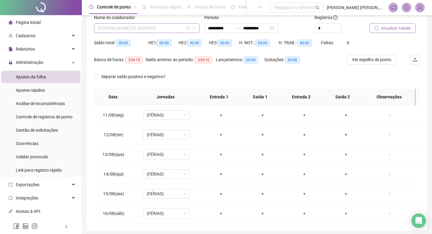
click at [139, 27] on span "[PERSON_NAME] DE SIQUEIRA" at bounding box center [147, 28] width 98 height 9
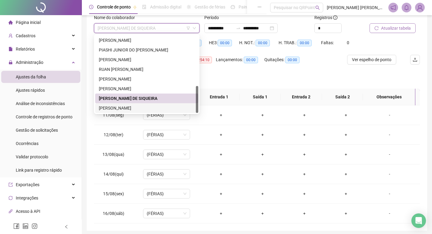
click at [159, 106] on div "[PERSON_NAME]" at bounding box center [147, 108] width 96 height 7
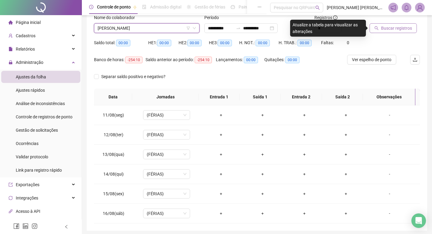
click at [376, 31] on button "Buscar registros" at bounding box center [392, 28] width 47 height 10
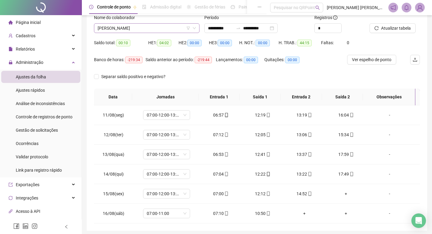
click at [154, 33] on div "Nome do colaborador [PERSON_NAME]" at bounding box center [146, 26] width 110 height 24
click at [152, 30] on span "[PERSON_NAME]" at bounding box center [147, 28] width 98 height 9
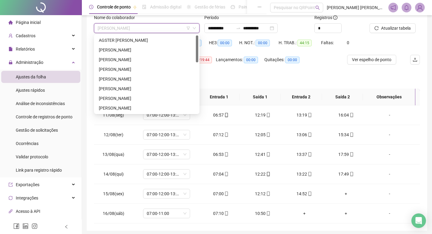
scroll to position [0, 0]
click at [124, 94] on div "[PERSON_NAME]" at bounding box center [146, 99] width 103 height 10
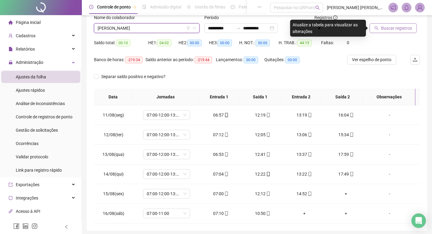
click at [386, 26] on button "Buscar registros" at bounding box center [392, 28] width 47 height 10
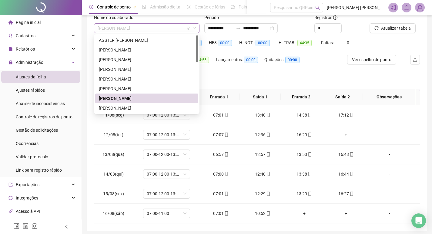
click at [138, 30] on span "[PERSON_NAME]" at bounding box center [147, 28] width 98 height 9
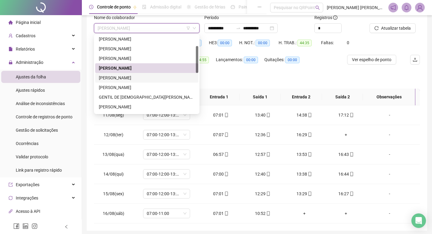
scroll to position [91, 0]
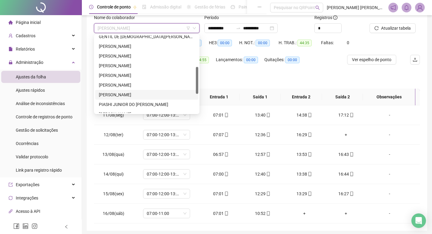
click at [148, 93] on div "[PERSON_NAME]" at bounding box center [147, 94] width 96 height 7
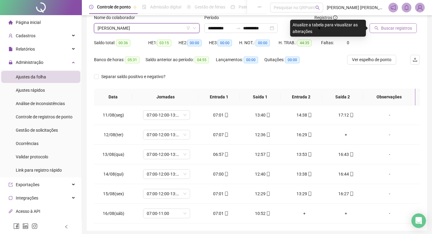
click at [389, 25] on button "Buscar registros" at bounding box center [392, 28] width 47 height 10
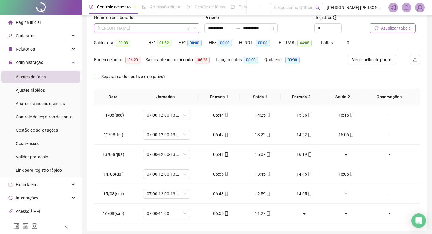
click at [136, 27] on span "[PERSON_NAME]" at bounding box center [147, 28] width 98 height 9
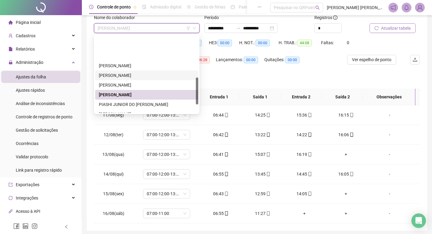
scroll to position [145, 0]
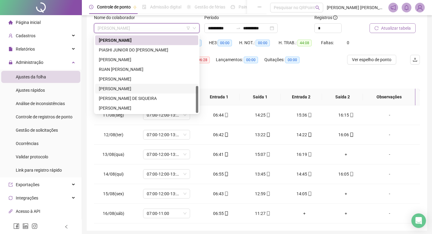
click at [131, 87] on div "[PERSON_NAME]" at bounding box center [147, 88] width 96 height 7
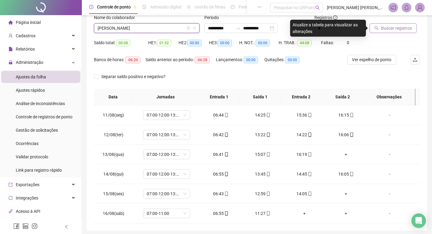
click at [402, 26] on span "Buscar registros" at bounding box center [396, 28] width 31 height 7
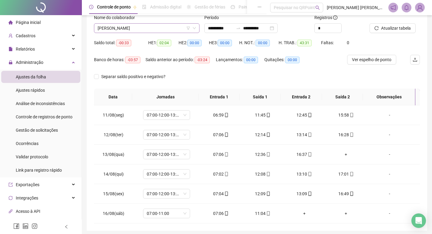
click at [147, 28] on span "[PERSON_NAME]" at bounding box center [147, 28] width 98 height 9
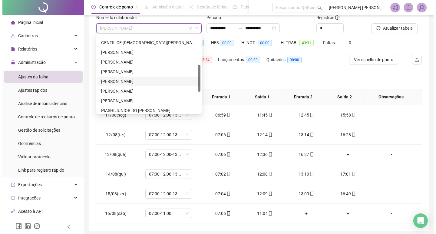
scroll to position [24, 0]
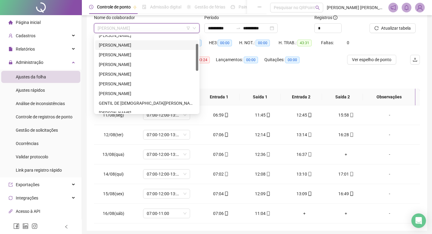
click at [138, 44] on div "[PERSON_NAME]" at bounding box center [147, 45] width 96 height 7
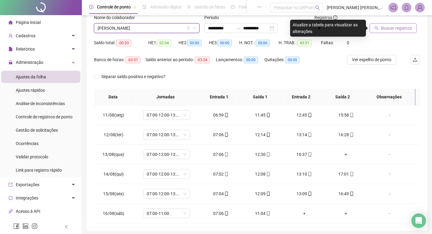
click at [390, 28] on span "Buscar registros" at bounding box center [396, 28] width 31 height 7
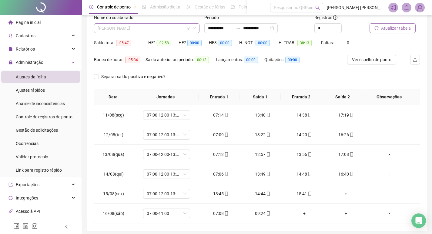
click at [118, 24] on span "[PERSON_NAME]" at bounding box center [147, 28] width 98 height 9
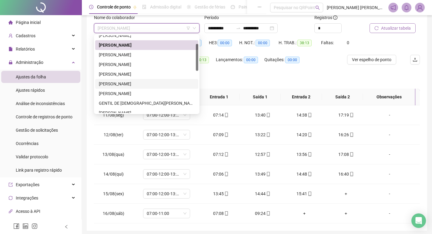
click at [133, 82] on div "[PERSON_NAME]" at bounding box center [147, 84] width 96 height 7
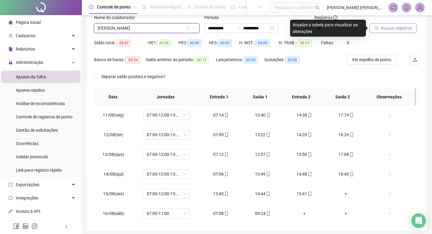
click at [386, 29] on span "Buscar registros" at bounding box center [396, 28] width 31 height 7
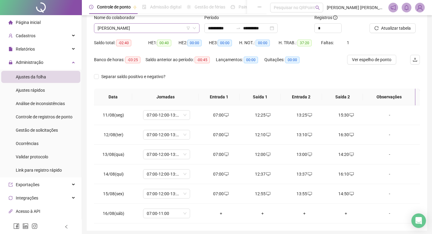
click at [125, 26] on span "[PERSON_NAME]" at bounding box center [147, 28] width 98 height 9
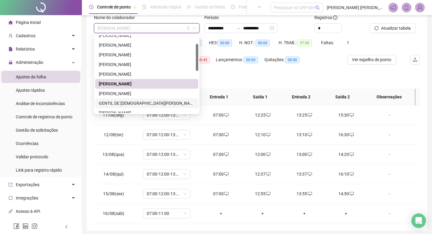
drag, startPoint x: 129, startPoint y: 103, endPoint x: 141, endPoint y: 99, distance: 13.3
click at [128, 103] on div "GENTIL DE [DEMOGRAPHIC_DATA][PERSON_NAME]" at bounding box center [147, 103] width 96 height 7
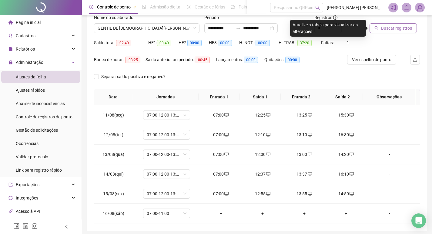
click at [398, 30] on span "Buscar registros" at bounding box center [396, 28] width 31 height 7
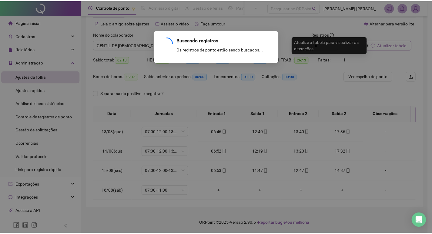
scroll to position [25, 0]
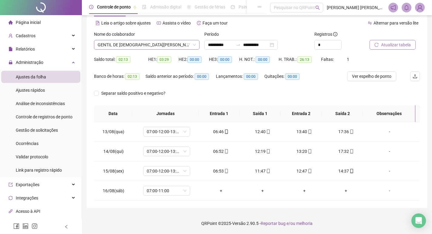
click at [141, 44] on span "GENTIL DE [DEMOGRAPHIC_DATA][PERSON_NAME]" at bounding box center [147, 44] width 98 height 9
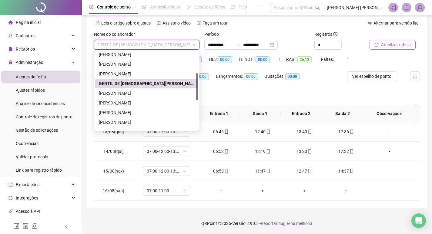
scroll to position [91, 0]
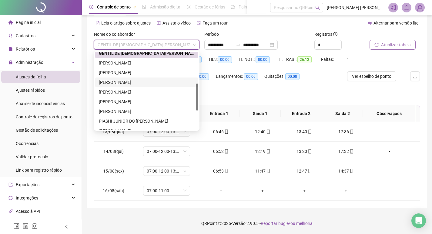
click at [124, 82] on div "[PERSON_NAME]" at bounding box center [147, 82] width 96 height 7
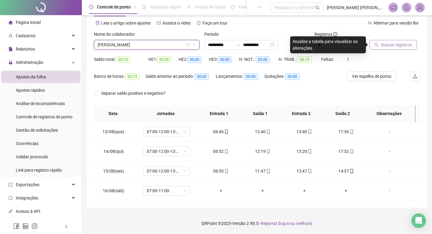
click at [379, 46] on button "Buscar registros" at bounding box center [392, 45] width 47 height 10
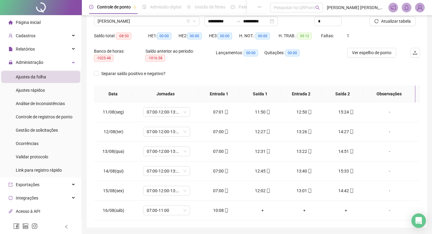
scroll to position [38, 0]
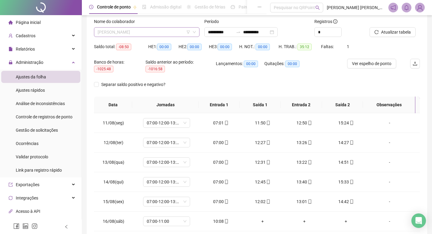
click at [127, 29] on span "[PERSON_NAME]" at bounding box center [147, 32] width 98 height 9
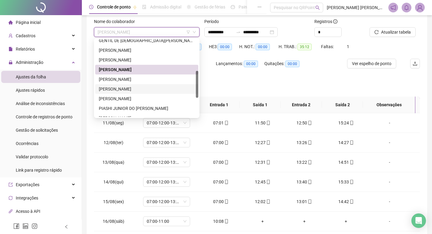
scroll to position [121, 0]
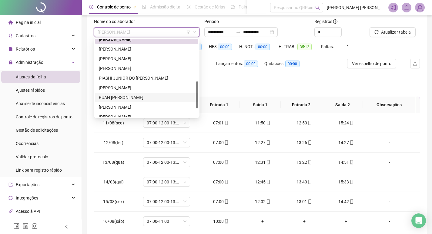
click at [131, 96] on div "RUAN [PERSON_NAME]" at bounding box center [147, 97] width 96 height 7
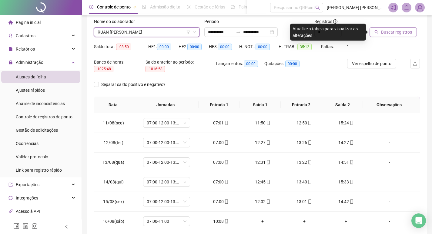
click at [408, 32] on span "Buscar registros" at bounding box center [396, 32] width 31 height 7
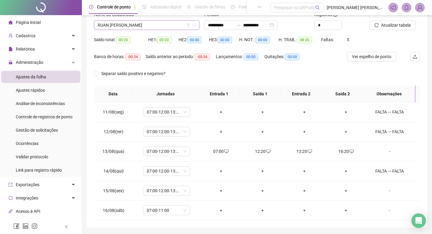
scroll to position [34, 0]
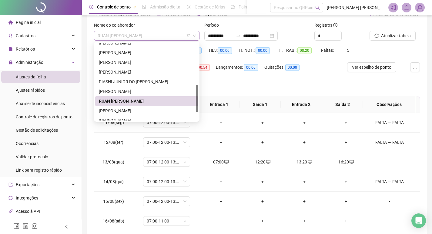
click at [129, 34] on span "RUAN [PERSON_NAME]" at bounding box center [147, 35] width 98 height 9
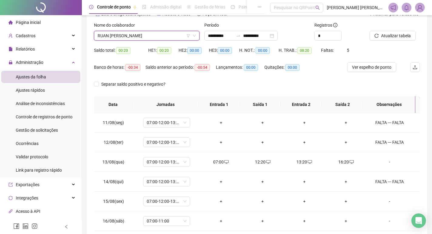
click at [160, 35] on span "RUAN [PERSON_NAME]" at bounding box center [147, 35] width 98 height 9
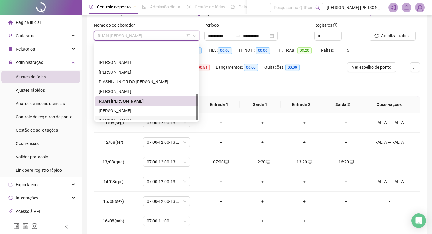
scroll to position [145, 0]
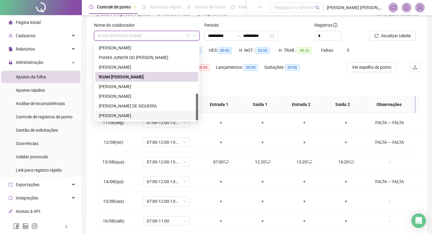
click at [138, 114] on div "[PERSON_NAME]" at bounding box center [147, 115] width 96 height 7
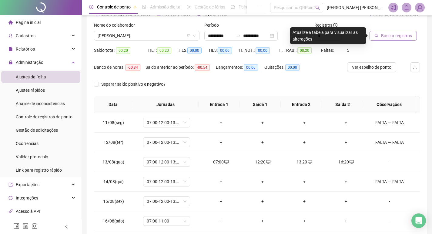
click at [391, 34] on span "Buscar registros" at bounding box center [396, 35] width 31 height 7
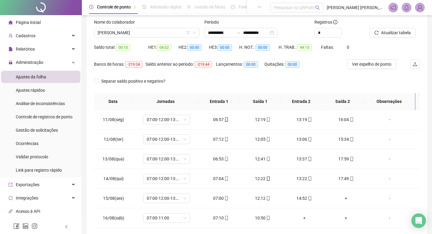
scroll to position [4, 0]
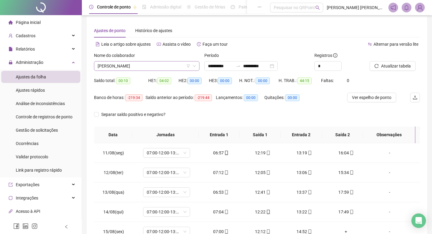
click at [135, 65] on span "[PERSON_NAME]" at bounding box center [147, 65] width 98 height 9
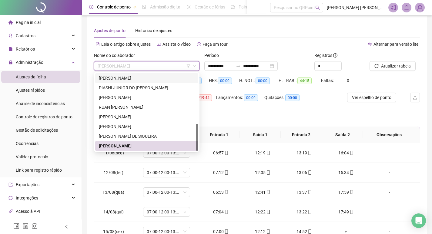
click at [128, 76] on div "[PERSON_NAME]" at bounding box center [147, 78] width 96 height 7
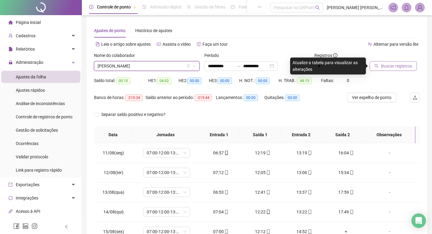
click at [385, 67] on span "Buscar registros" at bounding box center [396, 66] width 31 height 7
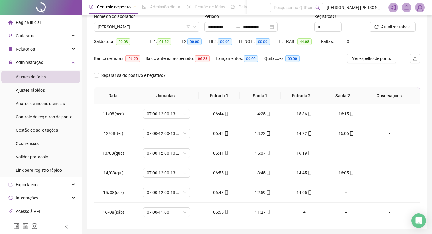
scroll to position [44, 0]
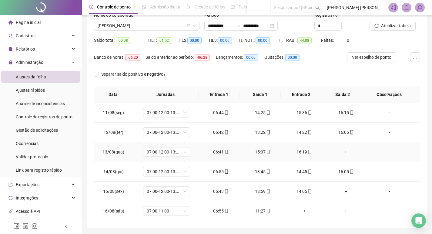
click at [340, 152] on div "+" at bounding box center [346, 152] width 32 height 7
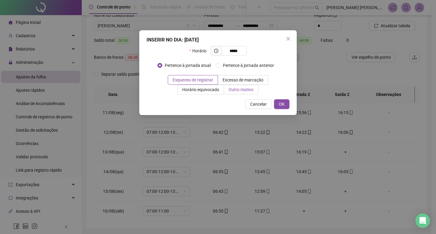
type input "*****"
click at [248, 89] on span "Outro motivo" at bounding box center [241, 89] width 25 height 5
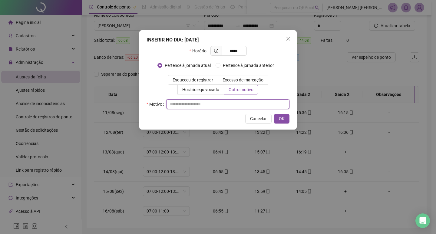
click at [240, 104] on input "text" at bounding box center [227, 104] width 123 height 10
type input "*"
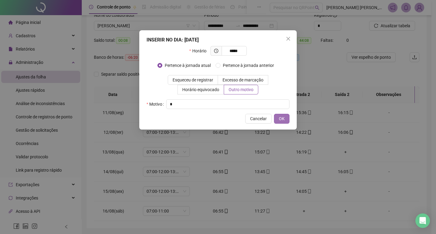
click at [279, 119] on button "OK" at bounding box center [281, 119] width 15 height 10
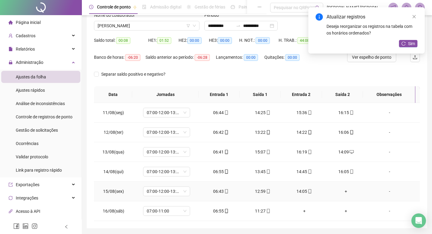
click at [341, 190] on div "+" at bounding box center [346, 191] width 32 height 7
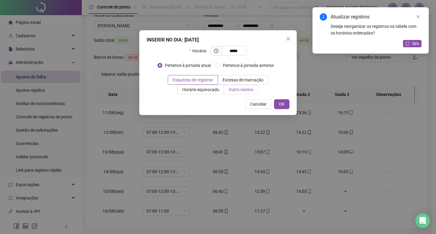
type input "*****"
click at [246, 89] on span "Outro motivo" at bounding box center [241, 89] width 25 height 5
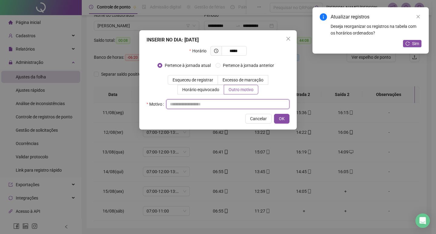
click at [247, 103] on input "text" at bounding box center [227, 104] width 123 height 10
type input "*"
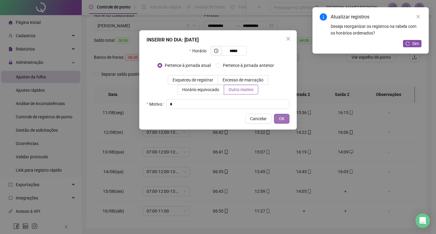
click at [283, 119] on span "OK" at bounding box center [282, 118] width 6 height 7
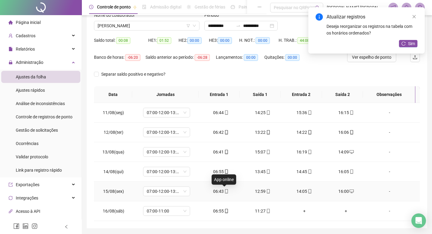
click at [224, 191] on icon "mobile" at bounding box center [226, 191] width 4 height 4
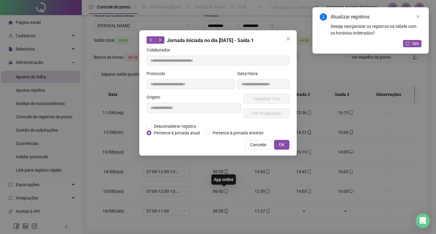
type input "**********"
click at [270, 112] on span "Ver localização" at bounding box center [266, 113] width 28 height 7
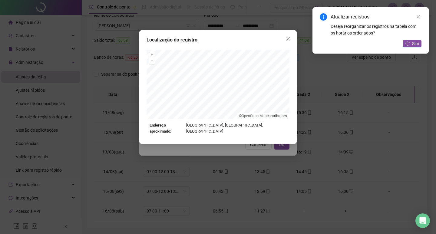
click at [244, 148] on div "Localização do registro + – ⇧ › © OpenStreetMap contributors. Endereço aproxima…" at bounding box center [218, 117] width 436 height 234
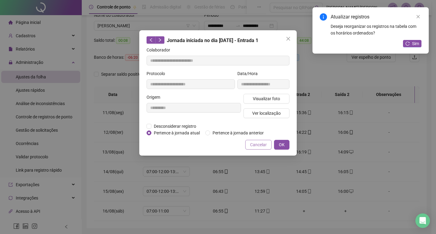
click at [257, 145] on span "Cancelar" at bounding box center [258, 144] width 17 height 7
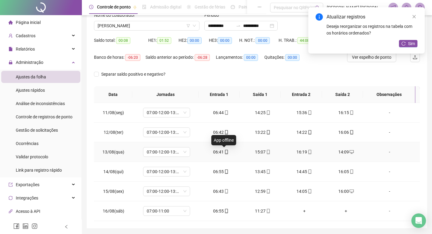
click at [224, 152] on icon "mobile" at bounding box center [226, 152] width 4 height 4
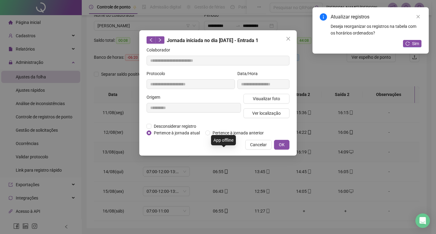
type input "**********"
click at [274, 109] on button "Ver localização" at bounding box center [267, 113] width 46 height 10
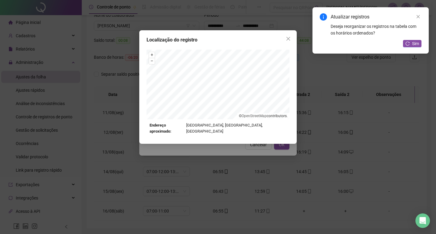
click at [236, 147] on div "Localização do registro + – ⇧ › © OpenStreetMap contributors. Endereço aproxima…" at bounding box center [218, 117] width 436 height 234
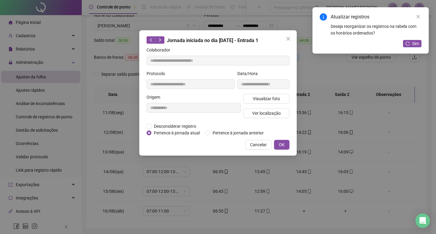
click at [260, 147] on span "Cancelar" at bounding box center [258, 144] width 17 height 7
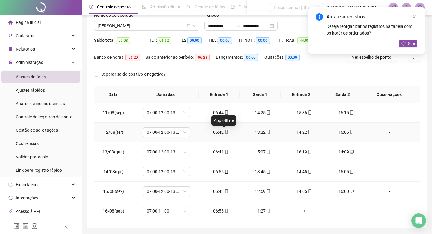
click at [224, 132] on icon "mobile" at bounding box center [226, 132] width 4 height 4
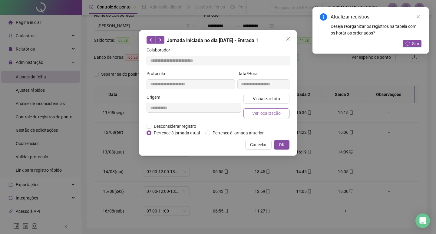
click at [259, 117] on button "Ver localização" at bounding box center [267, 113] width 46 height 10
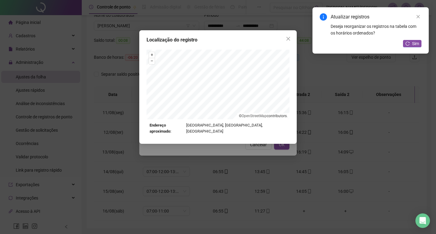
click at [233, 145] on div "Localização do registro + – ⇧ › © OpenStreetMap contributors. Endereço aproxima…" at bounding box center [218, 117] width 436 height 234
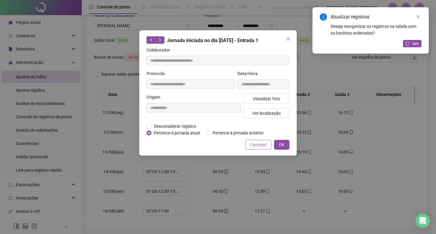
click at [265, 144] on span "Cancelar" at bounding box center [258, 144] width 17 height 7
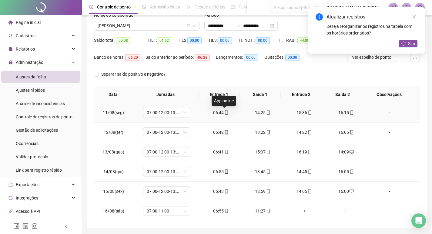
click at [224, 112] on icon "mobile" at bounding box center [226, 113] width 4 height 4
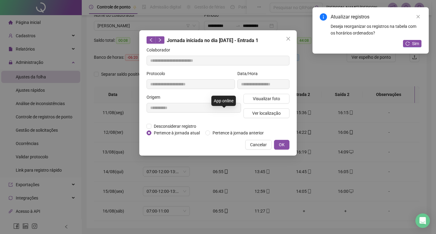
type input "**********"
click at [262, 112] on span "Ver localização" at bounding box center [266, 113] width 28 height 7
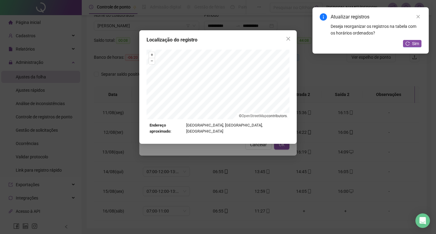
click at [239, 151] on div "Localização do registro + – ⇧ › © OpenStreetMap contributors. Endereço aproxima…" at bounding box center [218, 117] width 436 height 234
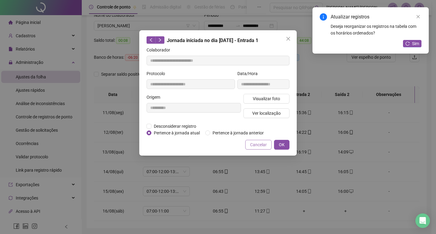
click at [254, 146] on span "Cancelar" at bounding box center [258, 144] width 17 height 7
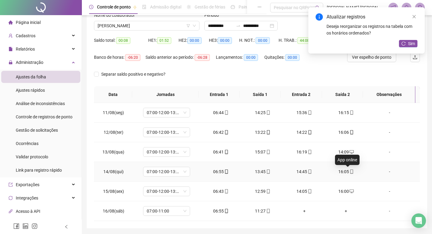
click at [349, 174] on span at bounding box center [351, 171] width 5 height 5
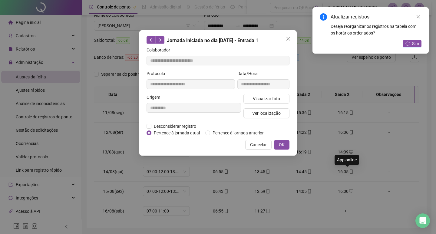
type input "**********"
click at [251, 114] on button "Ver localização" at bounding box center [267, 113] width 46 height 10
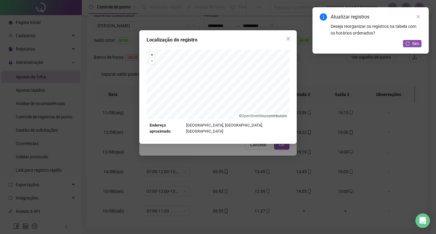
click at [231, 145] on div "Localização do registro + – ⇧ › © OpenStreetMap contributors. Endereço aproxima…" at bounding box center [218, 117] width 436 height 234
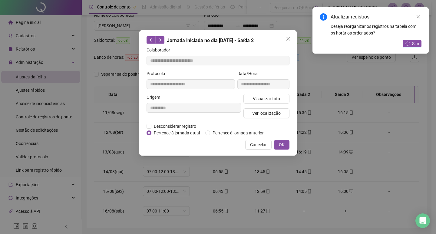
click at [267, 146] on span "Cancelar" at bounding box center [258, 144] width 17 height 7
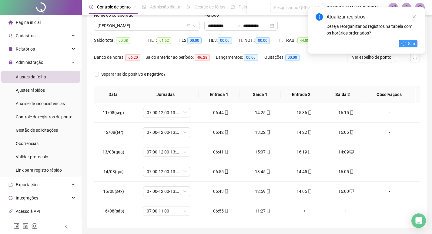
click at [405, 45] on icon "reload" at bounding box center [403, 43] width 4 height 4
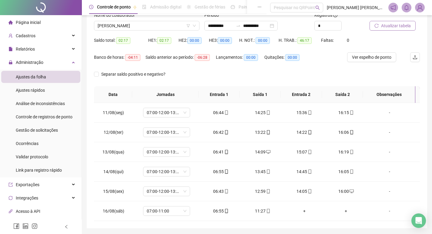
click at [389, 28] on span "Atualizar tabela" at bounding box center [396, 25] width 30 height 7
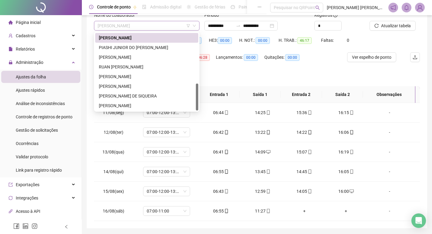
click at [146, 25] on span "[PERSON_NAME]" at bounding box center [147, 25] width 98 height 9
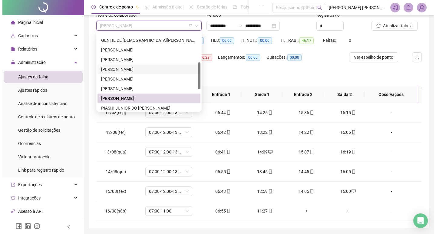
scroll to position [55, 0]
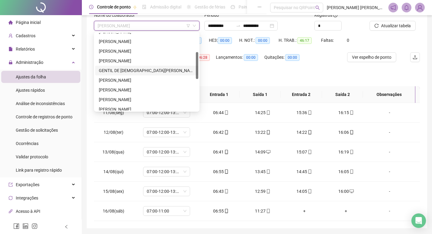
click at [137, 67] on div "GENTIL DE [DEMOGRAPHIC_DATA][PERSON_NAME]" at bounding box center [147, 70] width 96 height 7
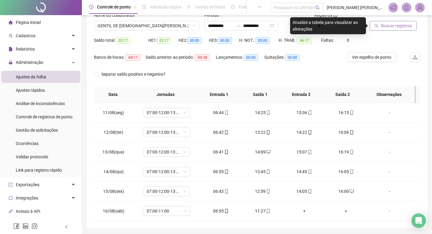
click at [385, 27] on span "Buscar registros" at bounding box center [396, 25] width 31 height 7
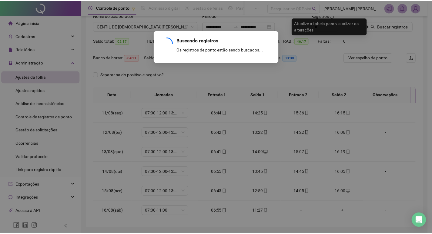
scroll to position [25, 0]
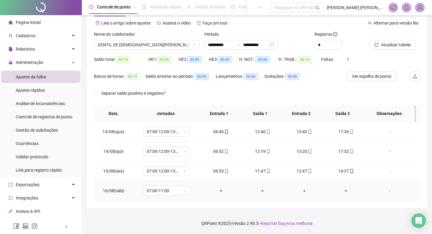
click at [384, 190] on div "-" at bounding box center [389, 190] width 36 height 7
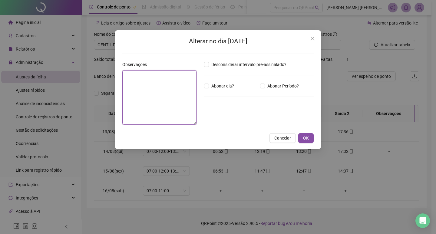
click at [166, 102] on textarea at bounding box center [159, 97] width 74 height 55
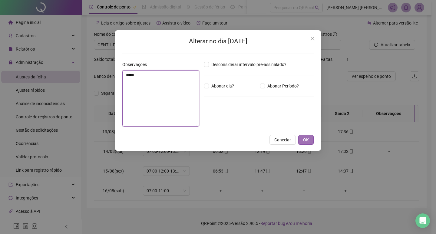
type textarea "*****"
click at [303, 143] on button "OK" at bounding box center [305, 140] width 15 height 10
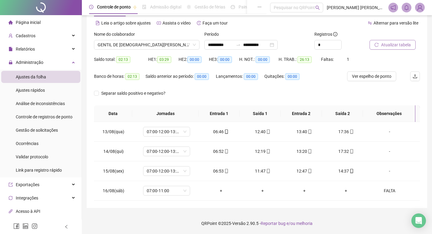
click at [381, 43] on span "Atualizar tabela" at bounding box center [396, 44] width 30 height 7
click at [137, 42] on span "GENTIL DE [DEMOGRAPHIC_DATA][PERSON_NAME]" at bounding box center [147, 44] width 98 height 9
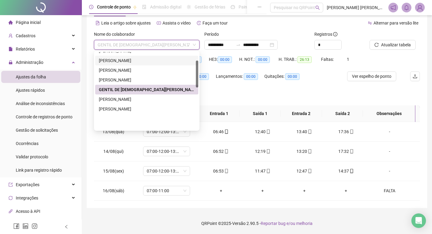
scroll to position [0, 0]
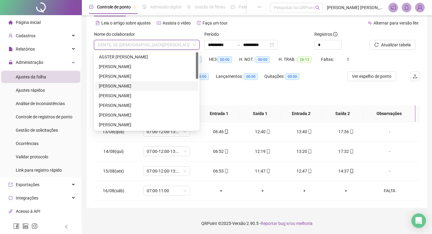
click at [130, 85] on div "[PERSON_NAME]" at bounding box center [147, 86] width 96 height 7
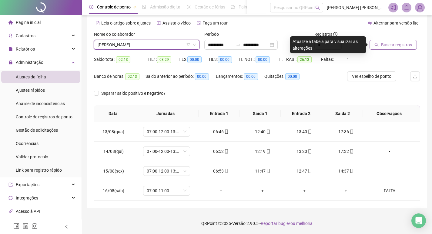
click at [383, 44] on span "Buscar registros" at bounding box center [396, 44] width 31 height 7
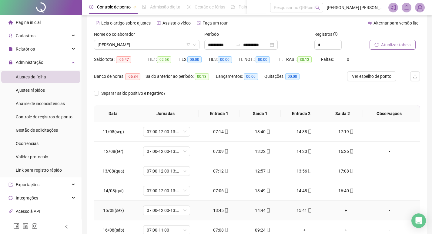
click at [341, 210] on div "+" at bounding box center [346, 210] width 32 height 7
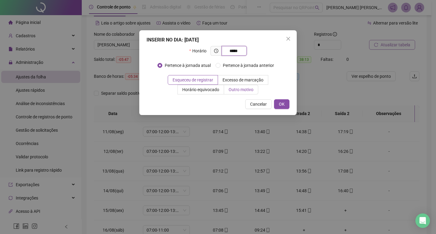
type input "*****"
click at [244, 89] on span "Outro motivo" at bounding box center [241, 89] width 25 height 5
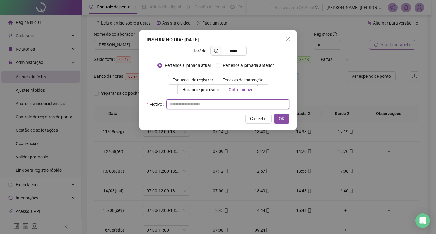
click at [250, 107] on input "text" at bounding box center [227, 104] width 123 height 10
type input "*"
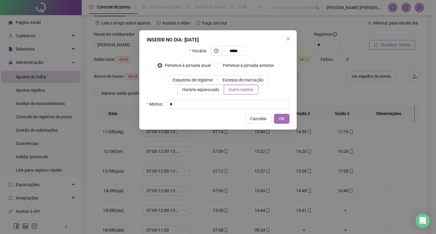
click at [280, 118] on span "OK" at bounding box center [282, 118] width 6 height 7
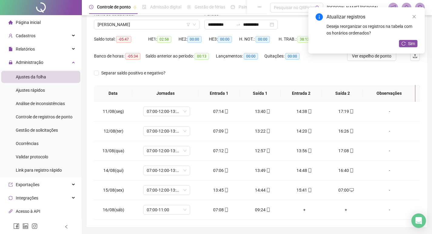
scroll to position [45, 0]
click at [409, 43] on span "Sim" at bounding box center [411, 43] width 7 height 7
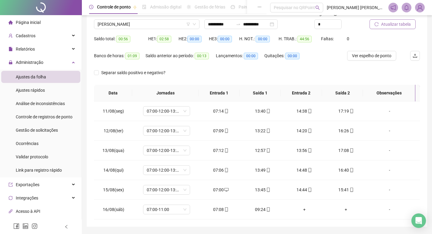
click at [381, 24] on span "Atualizar tabela" at bounding box center [396, 24] width 30 height 7
click at [132, 20] on span "[PERSON_NAME]" at bounding box center [147, 24] width 98 height 9
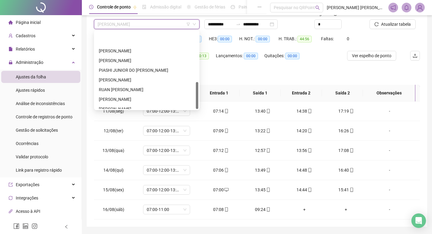
scroll to position [145, 0]
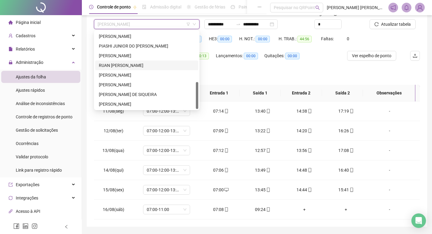
click at [128, 65] on div "RUAN [PERSON_NAME]" at bounding box center [147, 65] width 96 height 7
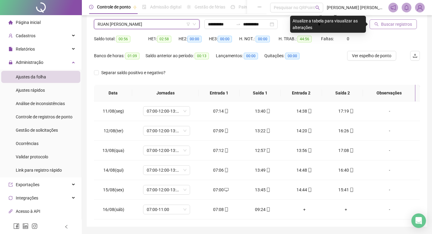
click at [386, 22] on span "Buscar registros" at bounding box center [396, 24] width 31 height 7
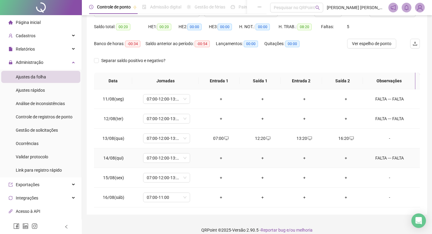
scroll to position [64, 0]
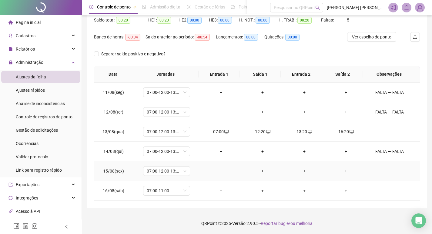
click at [384, 172] on div "-" at bounding box center [389, 171] width 36 height 7
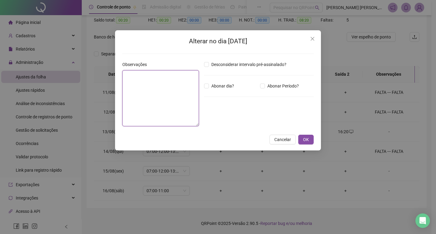
click at [151, 91] on textarea at bounding box center [160, 98] width 77 height 56
drag, startPoint x: 156, startPoint y: 81, endPoint x: 110, endPoint y: 79, distance: 45.8
click at [110, 79] on div "Alterar no dia [DATE] Observações ***** Desconsiderar intervalo pré-assinalado?…" at bounding box center [218, 117] width 436 height 234
type textarea "*****"
click at [307, 140] on span "OK" at bounding box center [306, 140] width 6 height 7
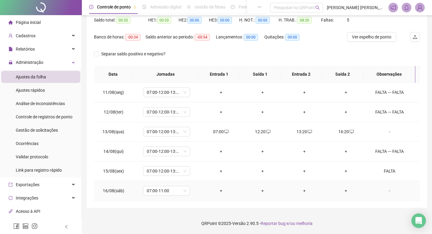
click at [383, 191] on div "-" at bounding box center [389, 190] width 36 height 7
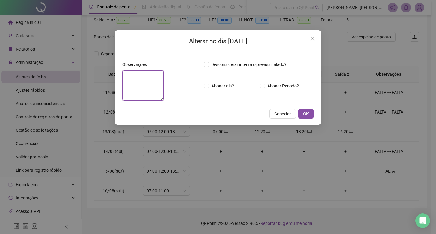
click at [164, 97] on textarea at bounding box center [142, 85] width 41 height 30
paste textarea "*****"
type textarea "*****"
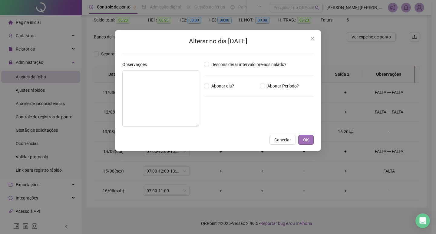
click at [309, 141] on span "OK" at bounding box center [306, 140] width 6 height 7
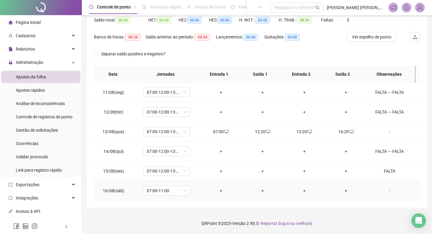
click at [386, 190] on div "-" at bounding box center [389, 190] width 36 height 7
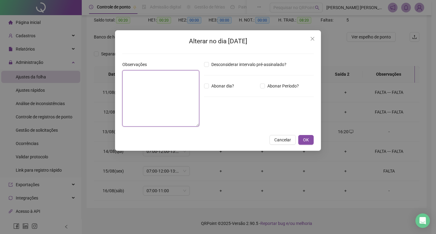
click at [162, 104] on textarea at bounding box center [160, 98] width 77 height 56
paste textarea "*****"
type textarea "*****"
click at [304, 138] on span "OK" at bounding box center [306, 140] width 6 height 7
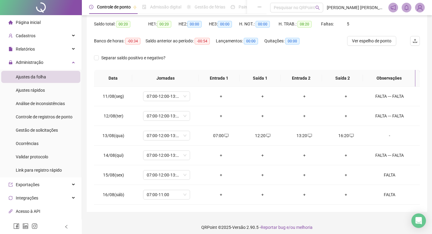
scroll to position [34, 0]
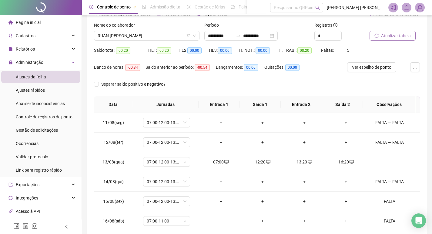
click at [393, 35] on span "Atualizar tabela" at bounding box center [396, 35] width 30 height 7
click at [123, 36] on span "RUAN [PERSON_NAME]" at bounding box center [147, 35] width 98 height 9
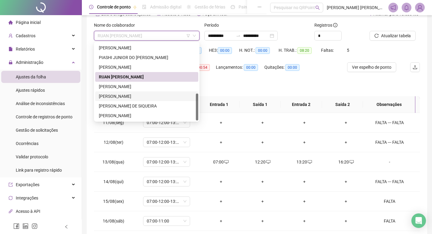
drag, startPoint x: 136, startPoint y: 95, endPoint x: 222, endPoint y: 94, distance: 85.7
click at [137, 95] on div "[PERSON_NAME]" at bounding box center [147, 96] width 96 height 7
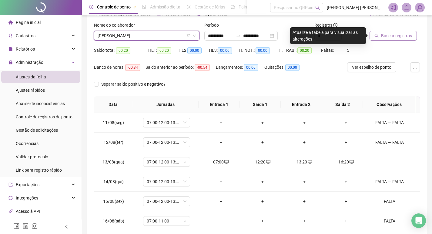
click at [394, 40] on button "Buscar registros" at bounding box center [392, 36] width 47 height 10
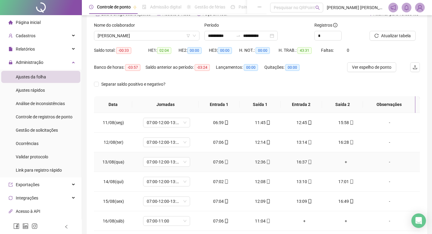
click at [345, 162] on div "+" at bounding box center [346, 162] width 32 height 7
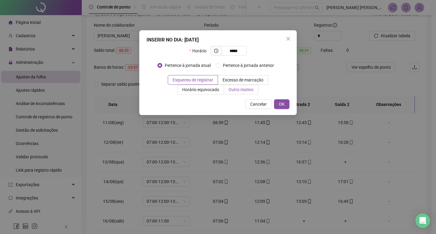
type input "*****"
click at [246, 90] on span "Outro motivo" at bounding box center [241, 89] width 25 height 5
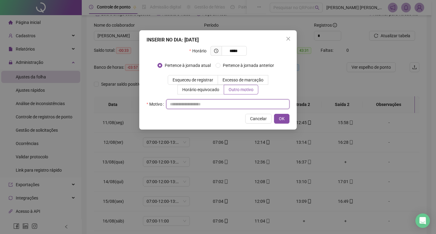
click at [242, 106] on input "text" at bounding box center [227, 104] width 123 height 10
type input "*"
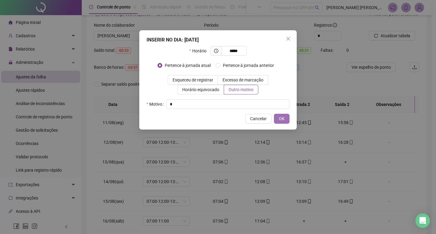
click at [283, 120] on span "OK" at bounding box center [282, 118] width 6 height 7
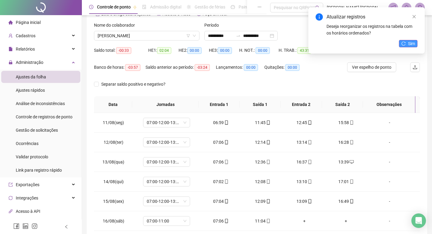
click at [407, 45] on button "Sim" at bounding box center [408, 43] width 18 height 7
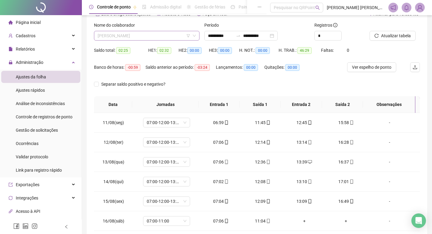
click at [166, 35] on span "[PERSON_NAME]" at bounding box center [147, 35] width 98 height 9
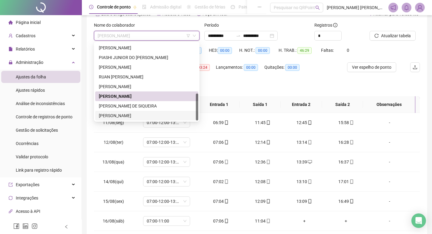
click at [147, 114] on div "[PERSON_NAME]" at bounding box center [147, 115] width 96 height 7
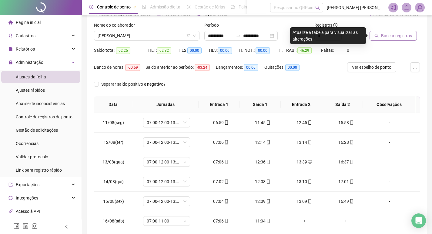
click at [400, 39] on button "Buscar registros" at bounding box center [392, 36] width 47 height 10
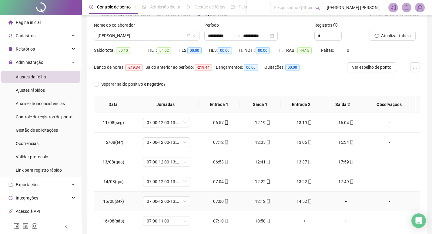
click at [344, 201] on div "+" at bounding box center [346, 201] width 32 height 7
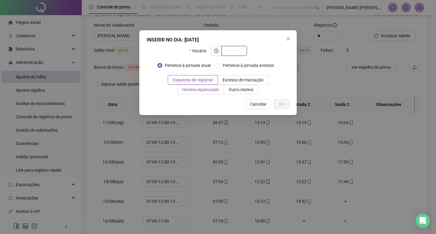
paste input "*****"
type input "*****"
click at [250, 89] on span "Outro motivo" at bounding box center [241, 89] width 25 height 5
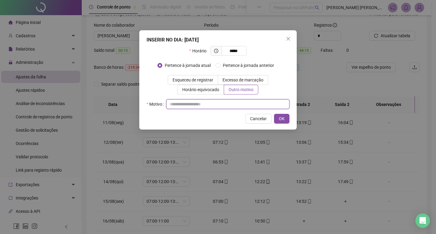
click at [255, 105] on input "text" at bounding box center [227, 104] width 123 height 10
type input "*"
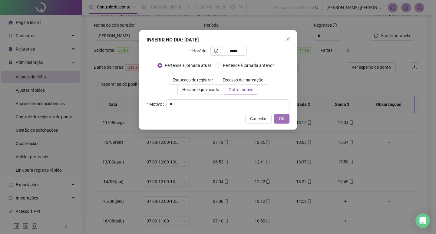
click at [280, 117] on span "OK" at bounding box center [282, 118] width 6 height 7
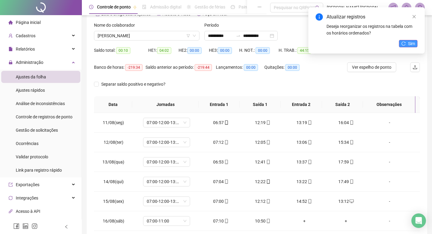
click at [405, 42] on icon "reload" at bounding box center [403, 43] width 4 height 4
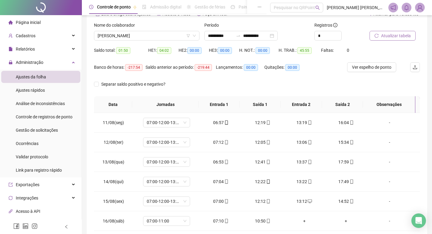
click at [388, 34] on span "Atualizar tabela" at bounding box center [396, 35] width 30 height 7
click at [159, 35] on span "[PERSON_NAME]" at bounding box center [147, 35] width 98 height 9
click at [141, 35] on span "[PERSON_NAME]" at bounding box center [147, 35] width 98 height 9
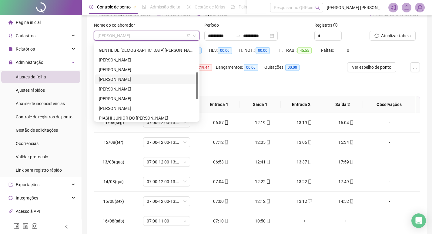
scroll to position [24, 0]
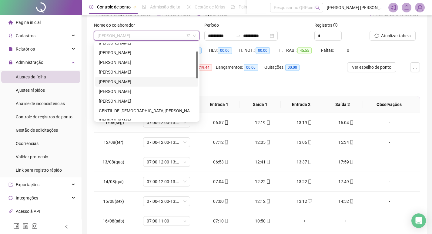
click at [148, 80] on div "[PERSON_NAME]" at bounding box center [147, 81] width 96 height 7
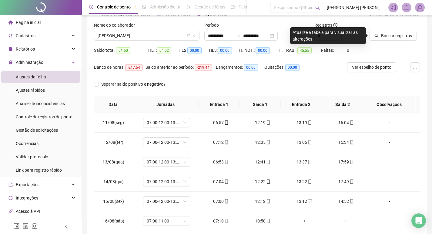
click at [391, 28] on div at bounding box center [386, 26] width 35 height 9
click at [387, 37] on span "Buscar registros" at bounding box center [396, 35] width 31 height 7
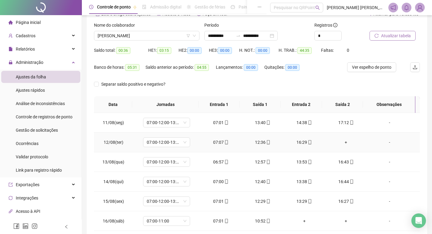
click at [340, 142] on div "+" at bounding box center [346, 142] width 32 height 7
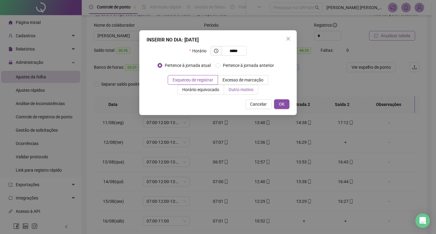
type input "*****"
click at [238, 92] on span "Outro motivo" at bounding box center [241, 89] width 25 height 5
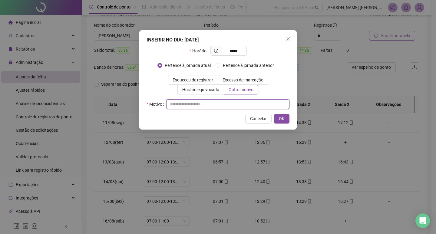
click at [241, 104] on input "text" at bounding box center [227, 104] width 123 height 10
type input "*"
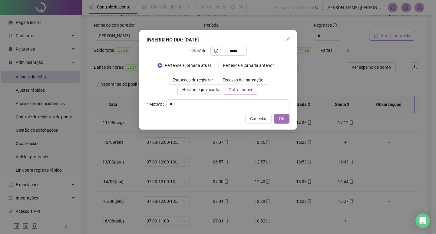
click at [284, 120] on span "OK" at bounding box center [282, 118] width 6 height 7
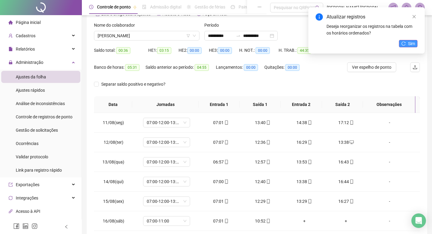
click at [407, 42] on button "Sim" at bounding box center [408, 43] width 18 height 7
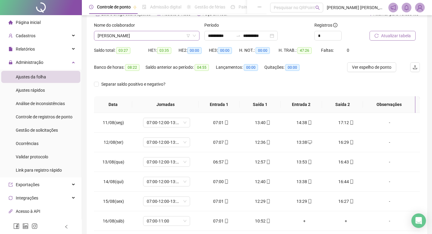
click at [153, 36] on span "[PERSON_NAME]" at bounding box center [147, 35] width 98 height 9
click at [118, 36] on span "[PERSON_NAME]" at bounding box center [147, 35] width 98 height 9
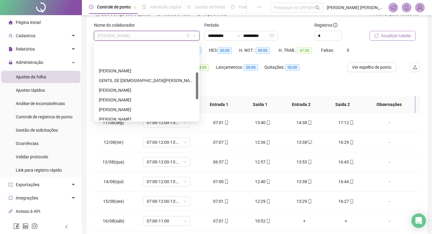
scroll to position [85, 0]
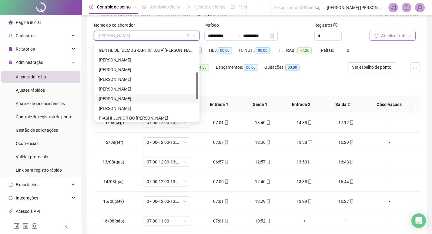
click at [130, 97] on div "[PERSON_NAME]" at bounding box center [147, 98] width 96 height 7
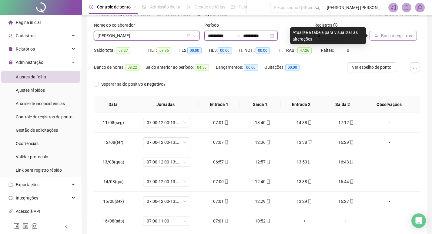
click at [210, 38] on input "**********" at bounding box center [220, 35] width 25 height 7
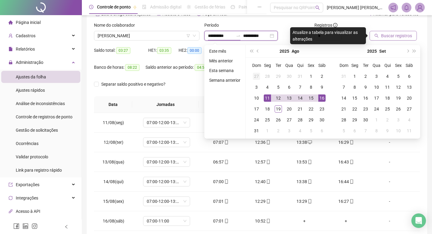
type input "**********"
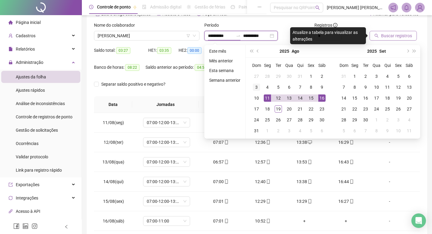
type input "**********"
click at [309, 85] on div "8" at bounding box center [310, 87] width 7 height 7
type input "**********"
click at [400, 38] on span "Buscar registros" at bounding box center [396, 35] width 31 height 7
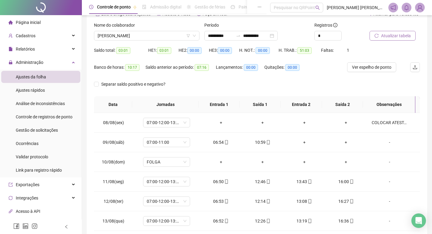
click at [37, 22] on span "Página inicial" at bounding box center [28, 22] width 25 height 5
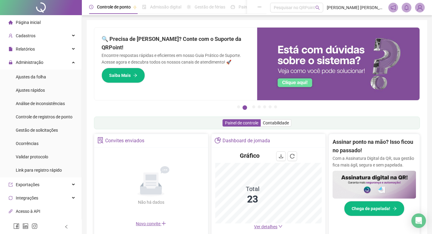
click at [274, 228] on span "Ver detalhes" at bounding box center [265, 226] width 23 height 5
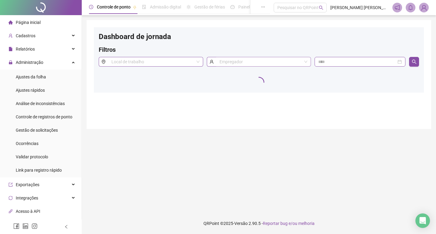
click at [285, 60] on input "search" at bounding box center [261, 61] width 83 height 9
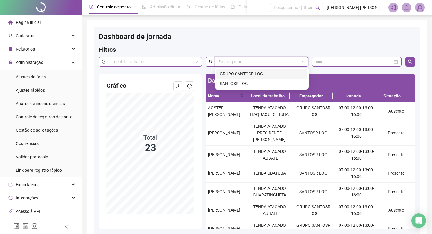
click at [249, 72] on div "GRUPO SANTOSR LOG" at bounding box center [262, 74] width 84 height 7
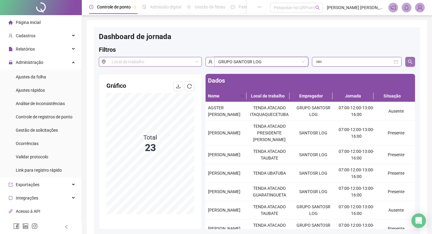
click at [407, 64] on button "button" at bounding box center [410, 62] width 10 height 10
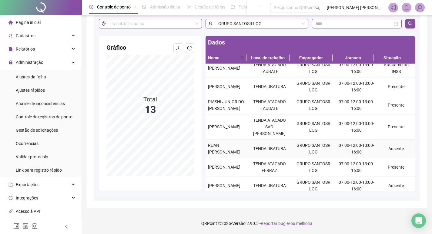
scroll to position [140, 0]
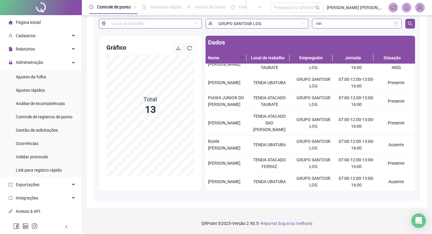
click at [36, 18] on div "Página inicial" at bounding box center [24, 22] width 32 height 12
